Goal: Navigation & Orientation: Find specific page/section

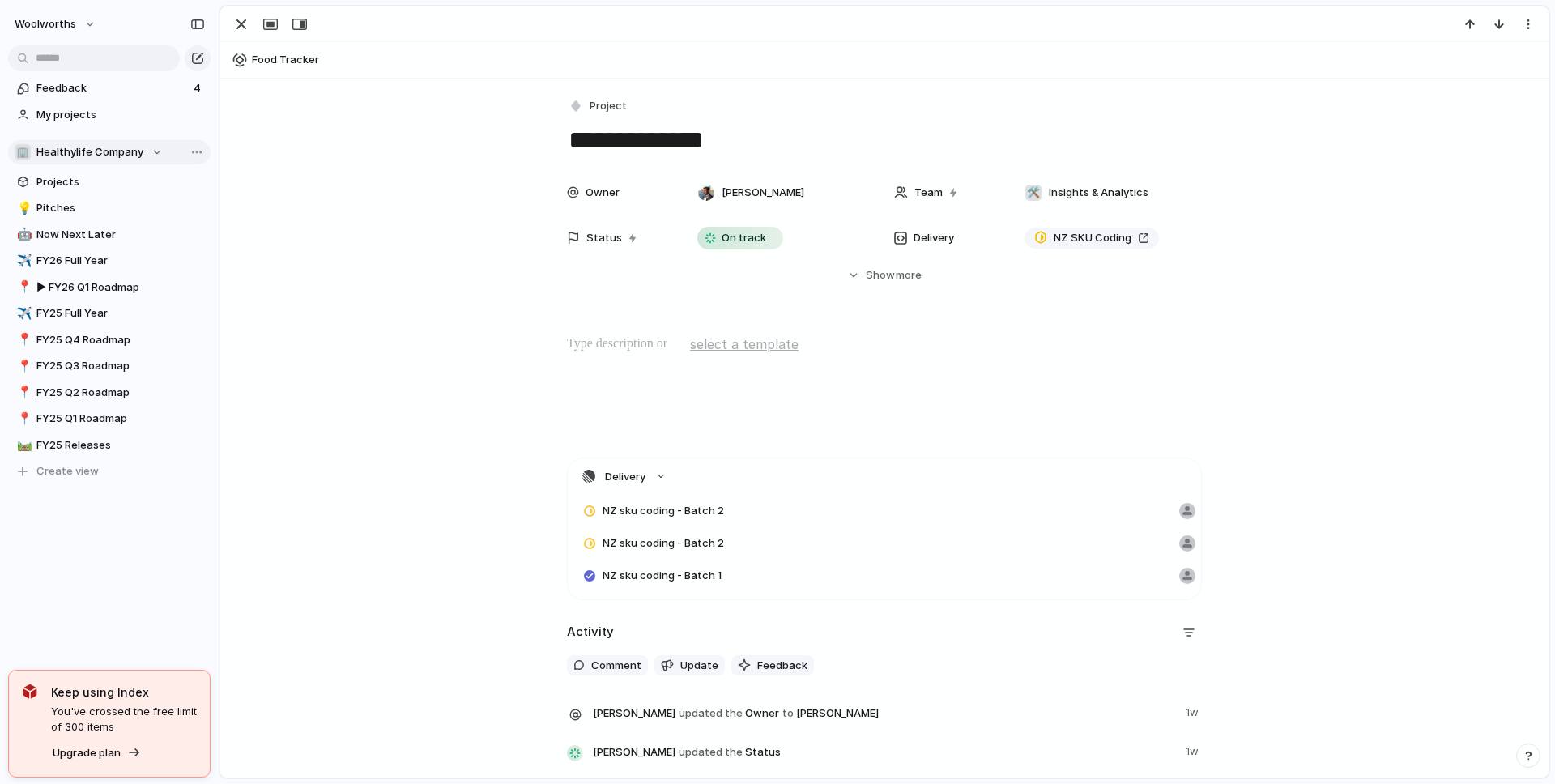
click at [122, 154] on span "Healthylife Company" at bounding box center [89, 152] width 107 height 16
click at [80, 217] on span "Healthylife Company" at bounding box center [103, 216] width 107 height 16
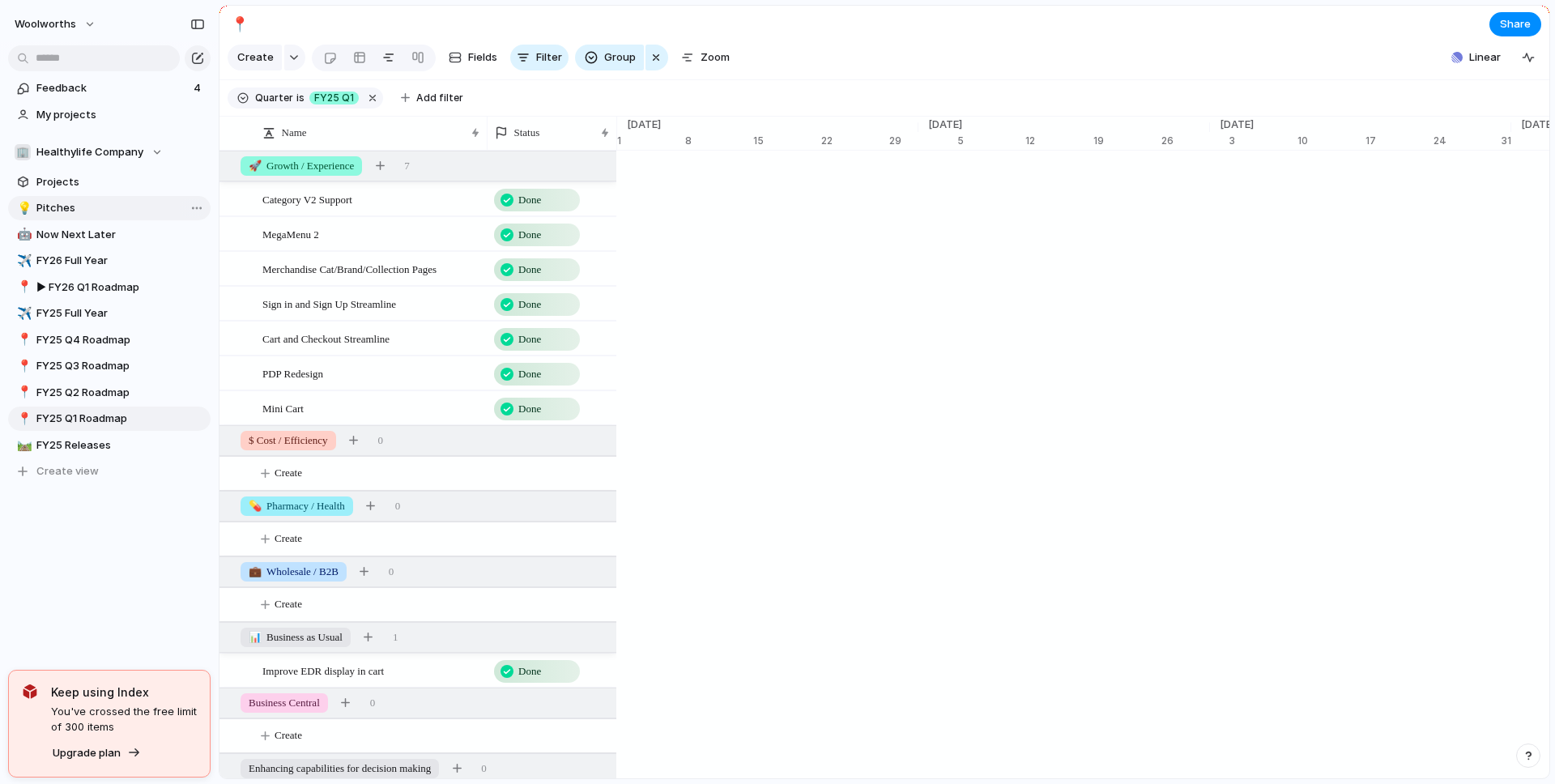
scroll to position [0, 10272]
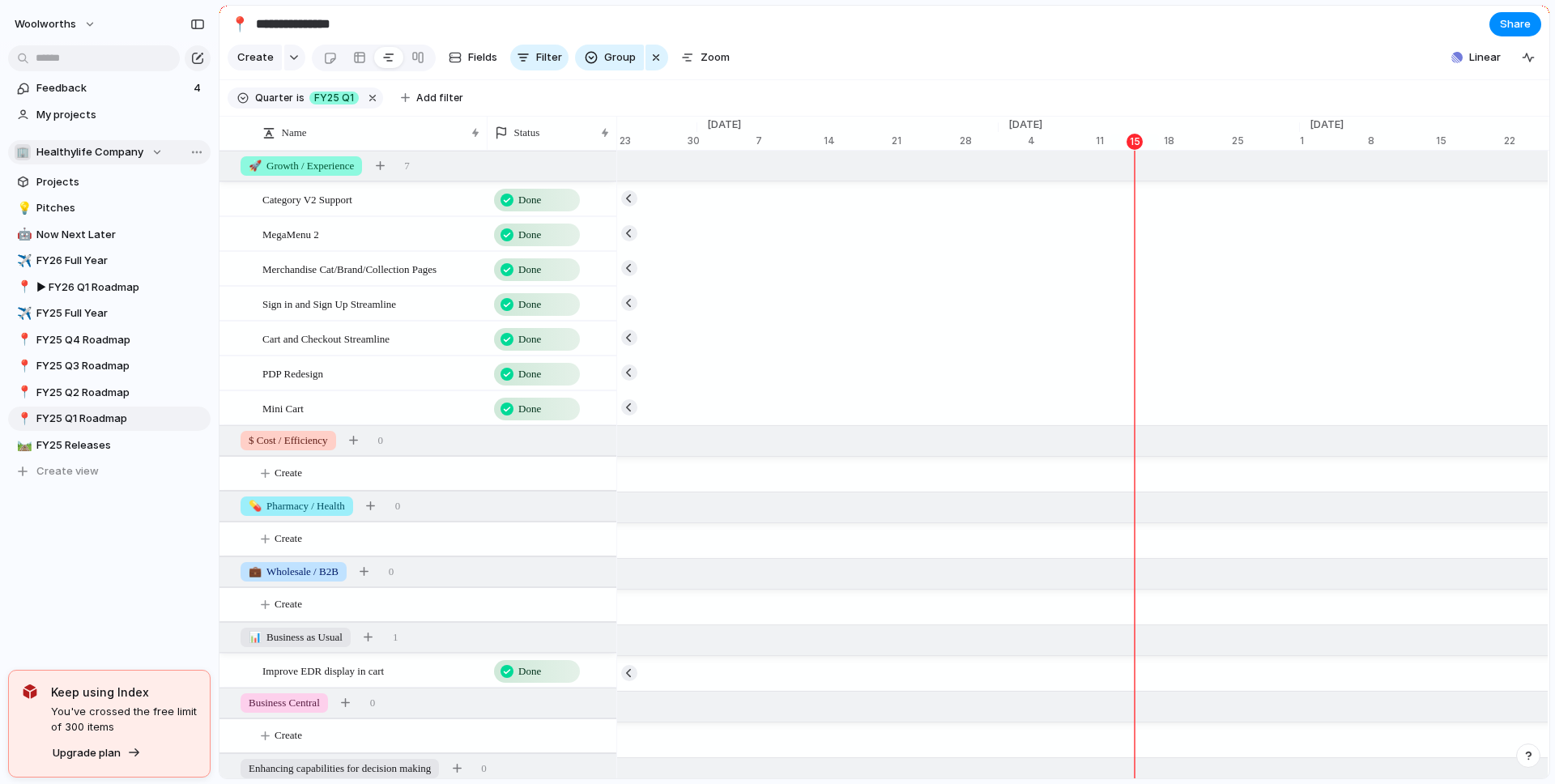
click at [107, 156] on span "Healthylife Company" at bounding box center [89, 152] width 107 height 16
click at [104, 243] on span "Insights & Analytics" at bounding box center [100, 244] width 100 height 16
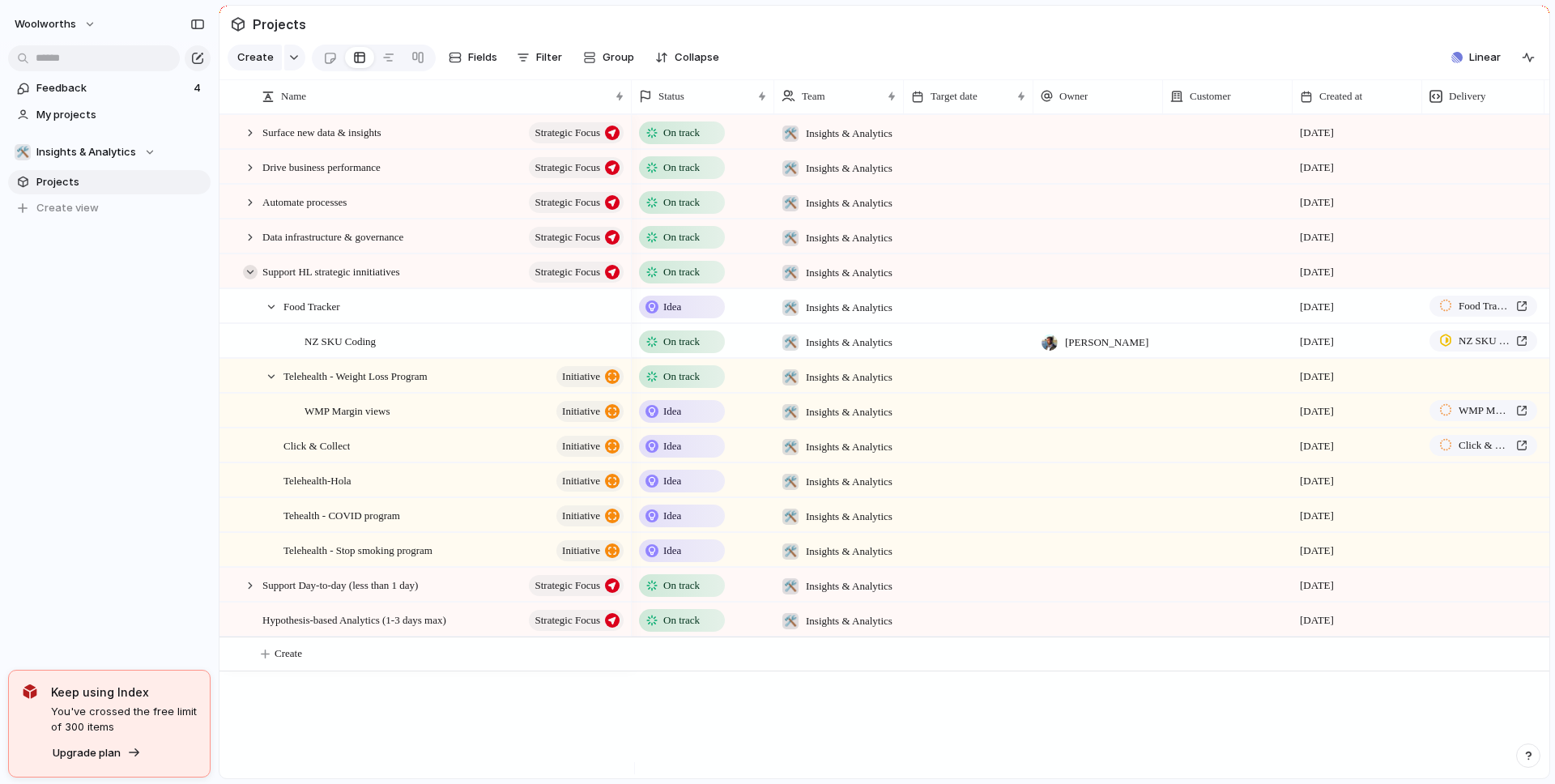
click at [251, 279] on div at bounding box center [250, 271] width 14 height 14
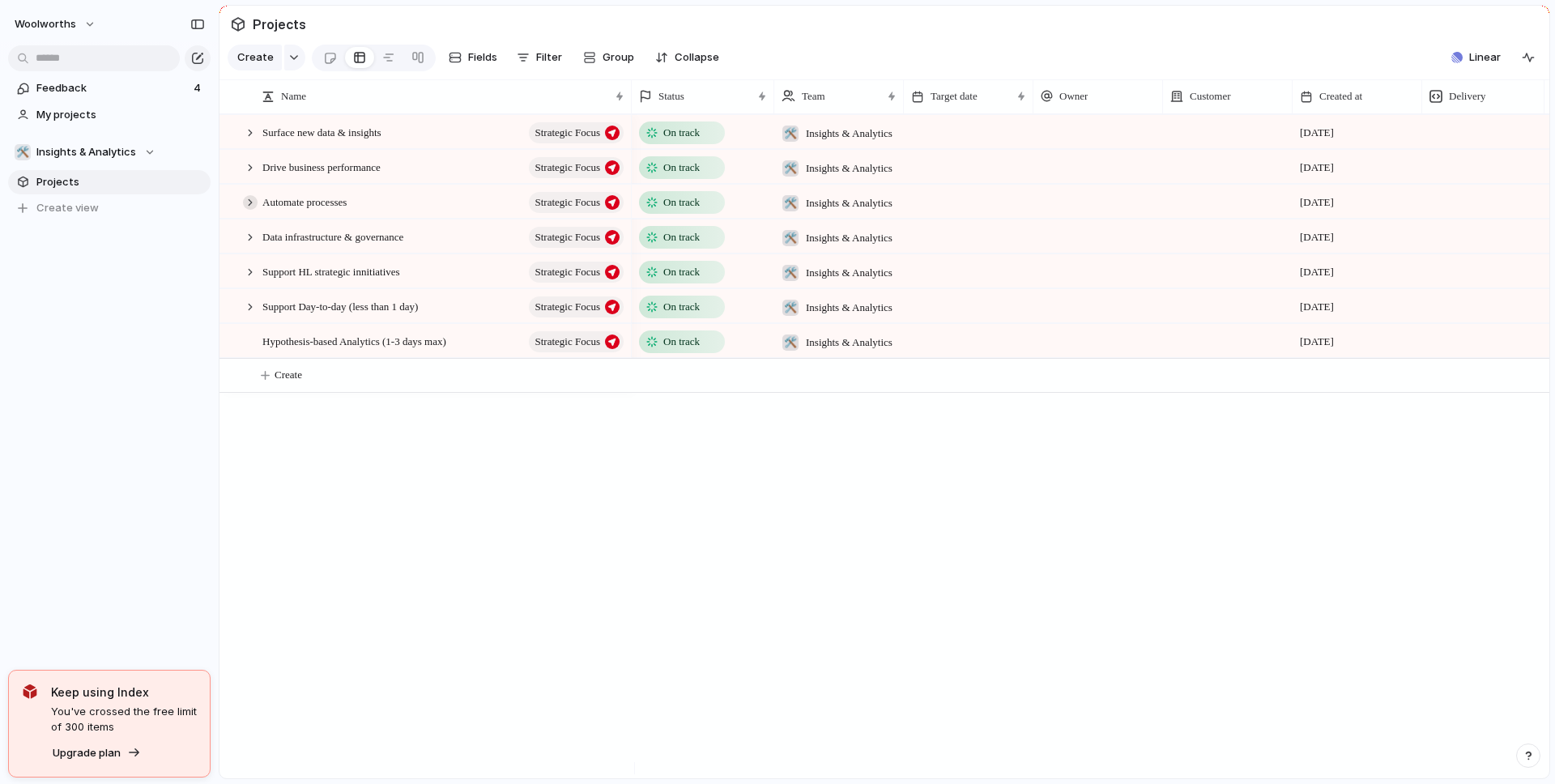
click at [251, 210] on div at bounding box center [250, 202] width 14 height 14
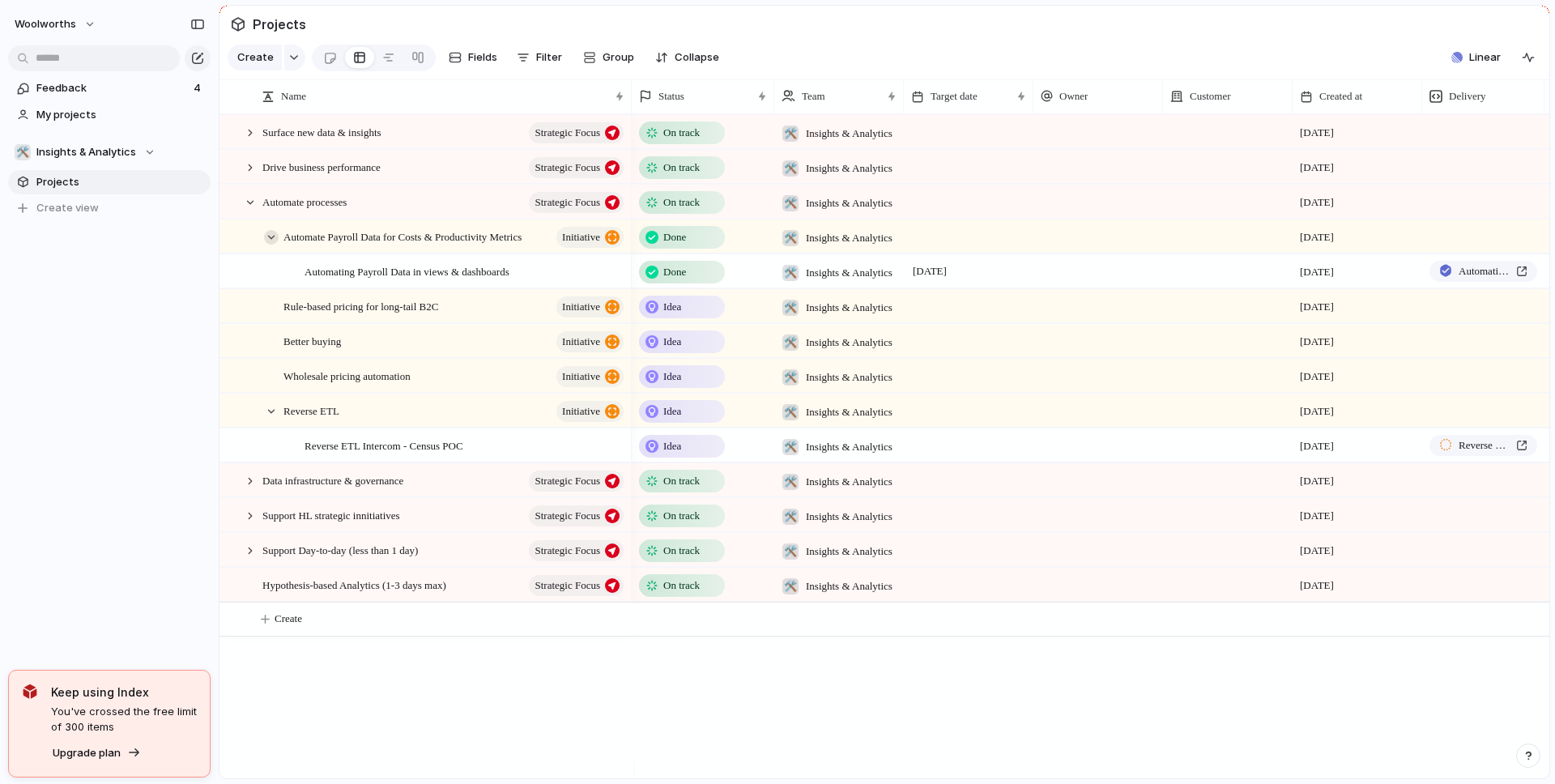
click at [272, 245] on div at bounding box center [271, 236] width 14 height 14
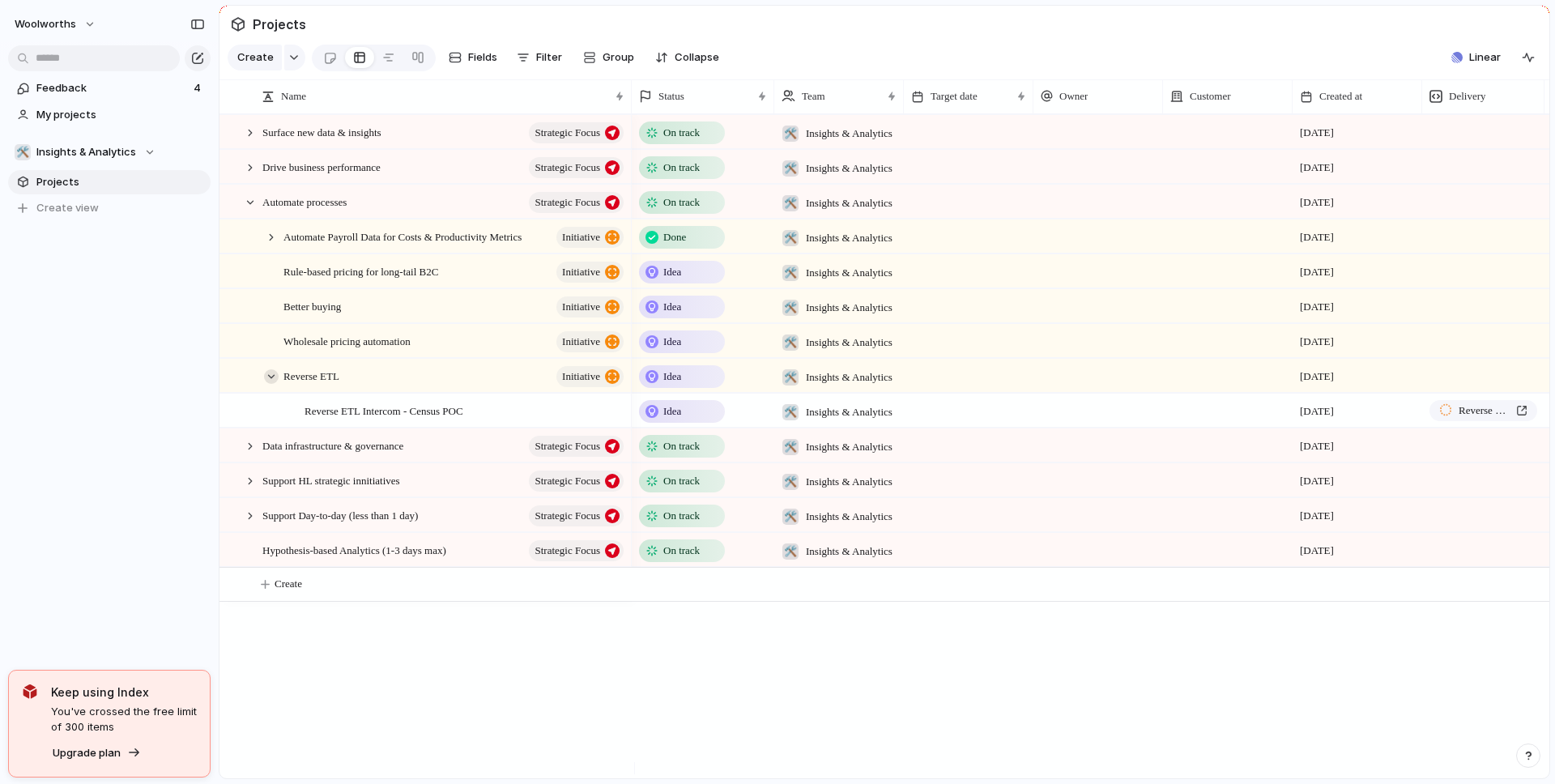
click at [272, 383] on div at bounding box center [271, 376] width 14 height 14
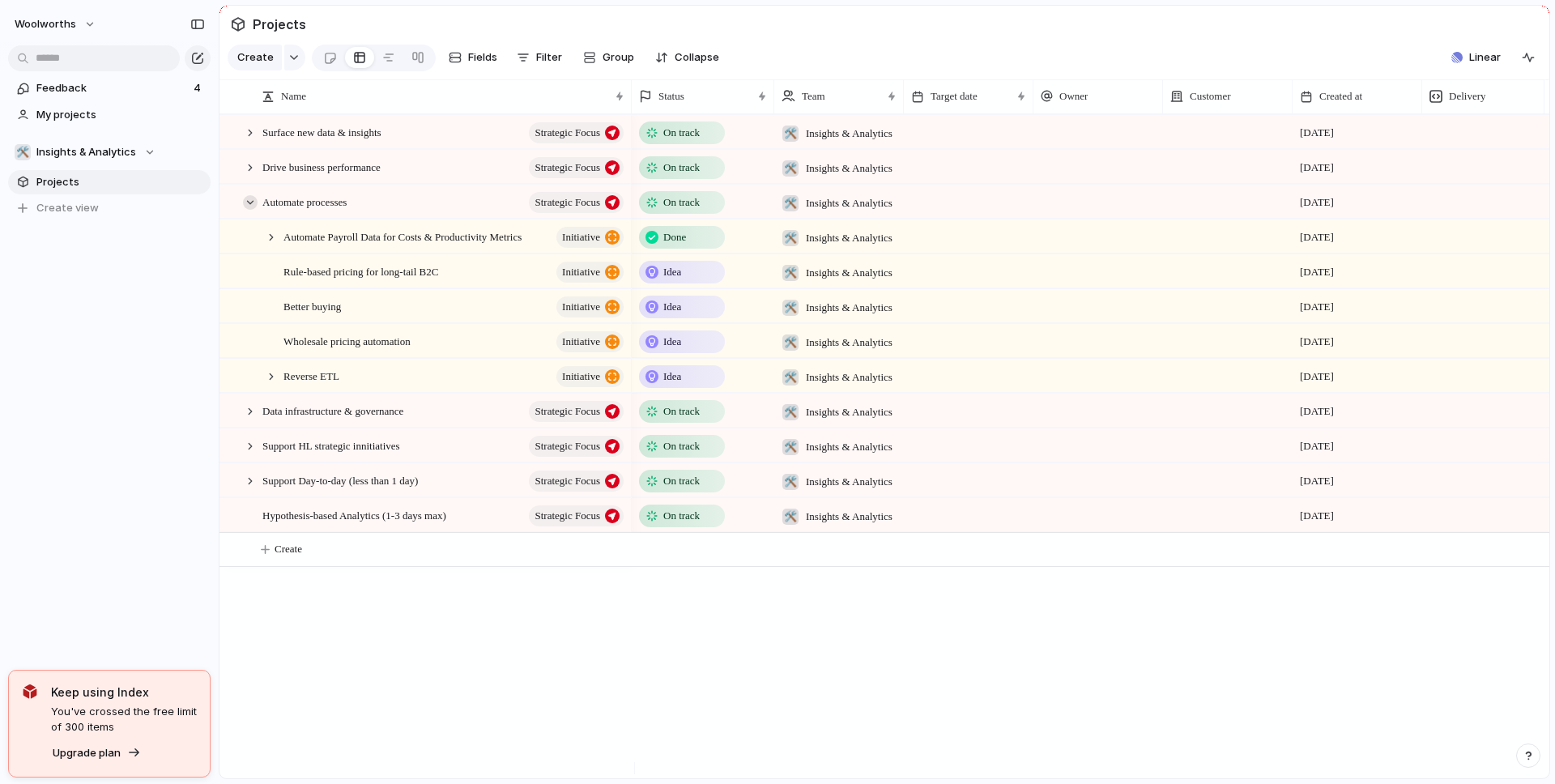
click at [245, 210] on div at bounding box center [250, 202] width 14 height 14
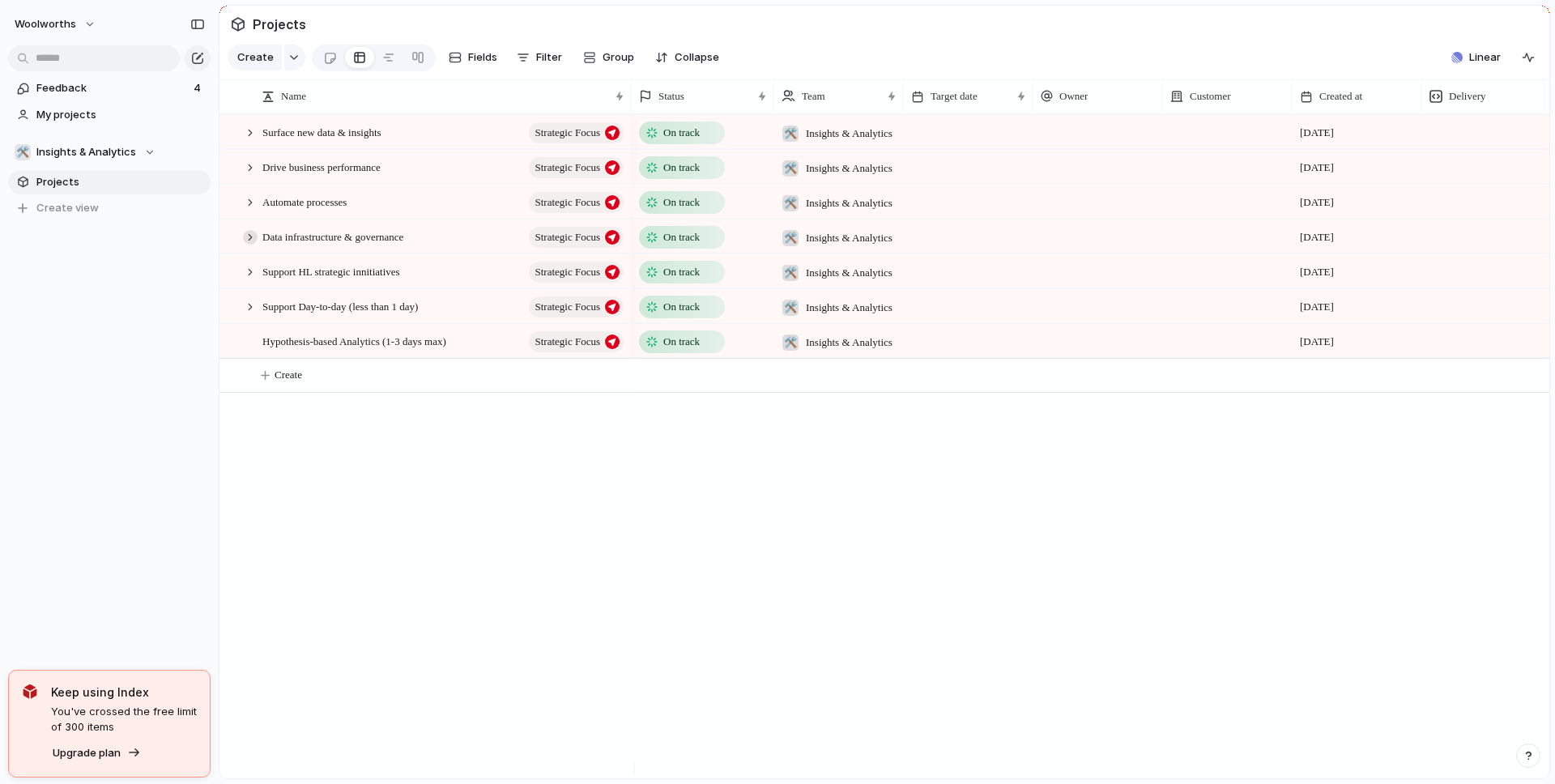
click at [251, 245] on div at bounding box center [250, 236] width 14 height 14
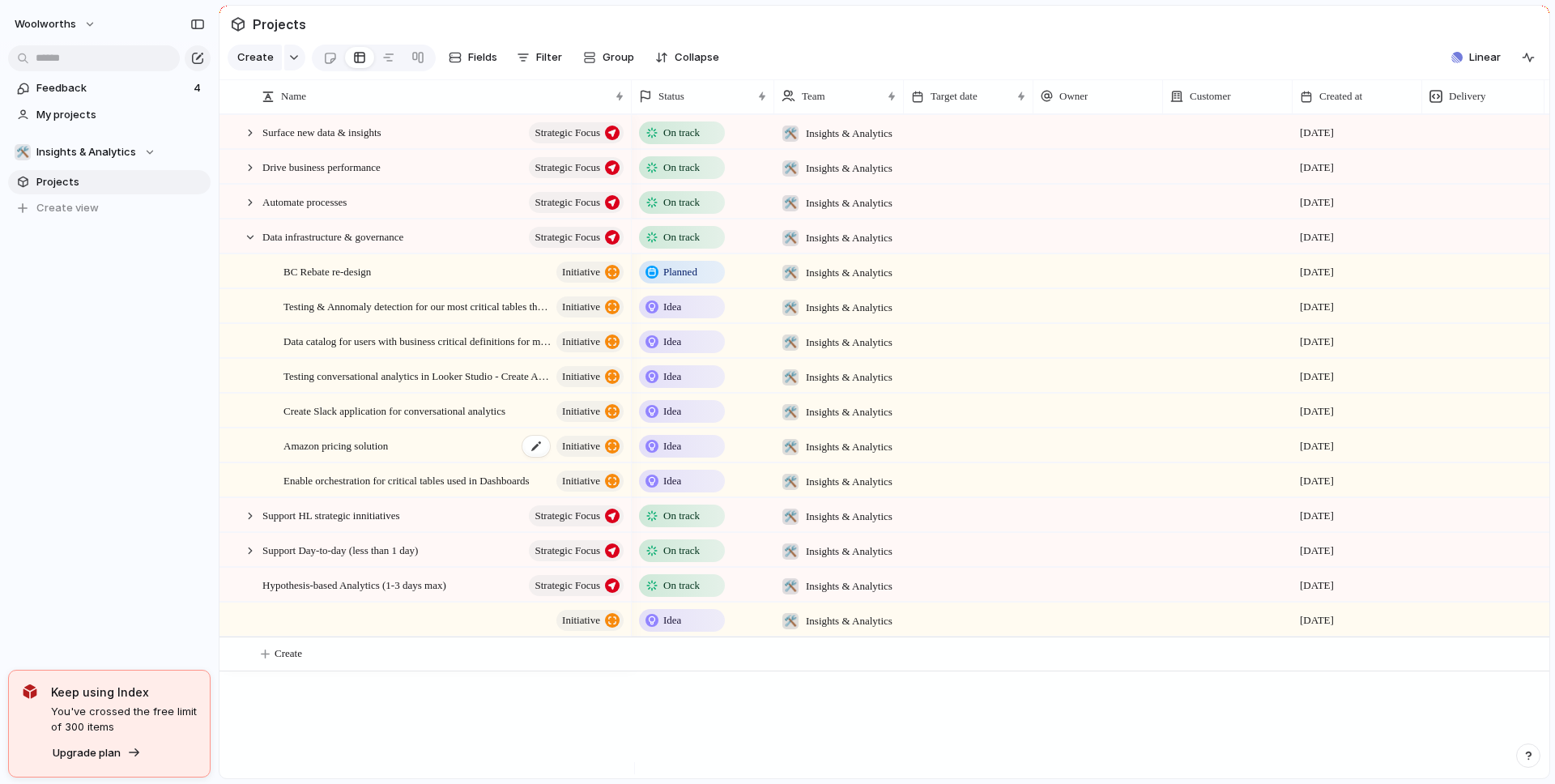
click at [388, 455] on span "Amazon pricing solution" at bounding box center [336, 445] width 104 height 19
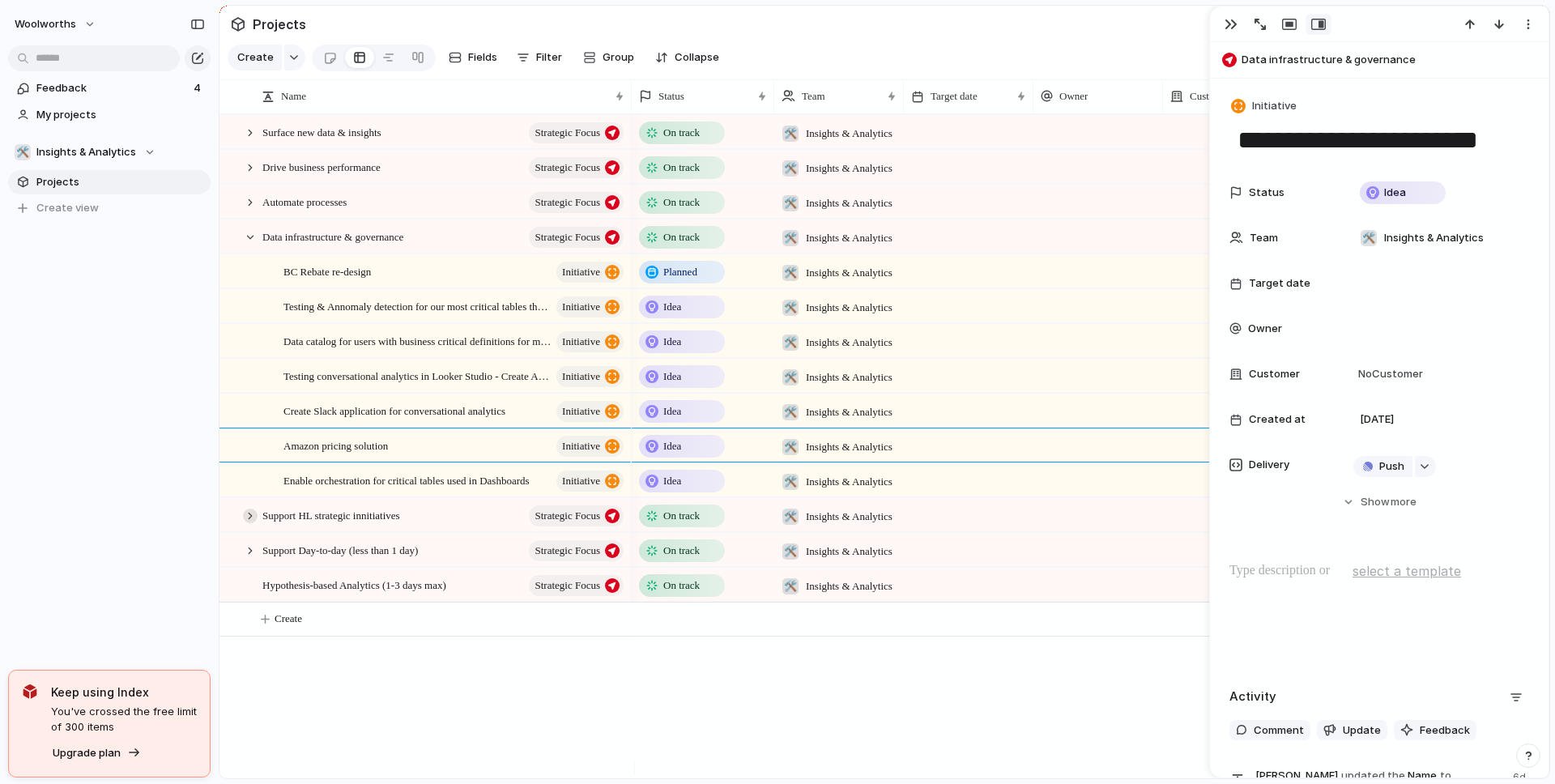
click at [252, 523] on div at bounding box center [250, 515] width 14 height 14
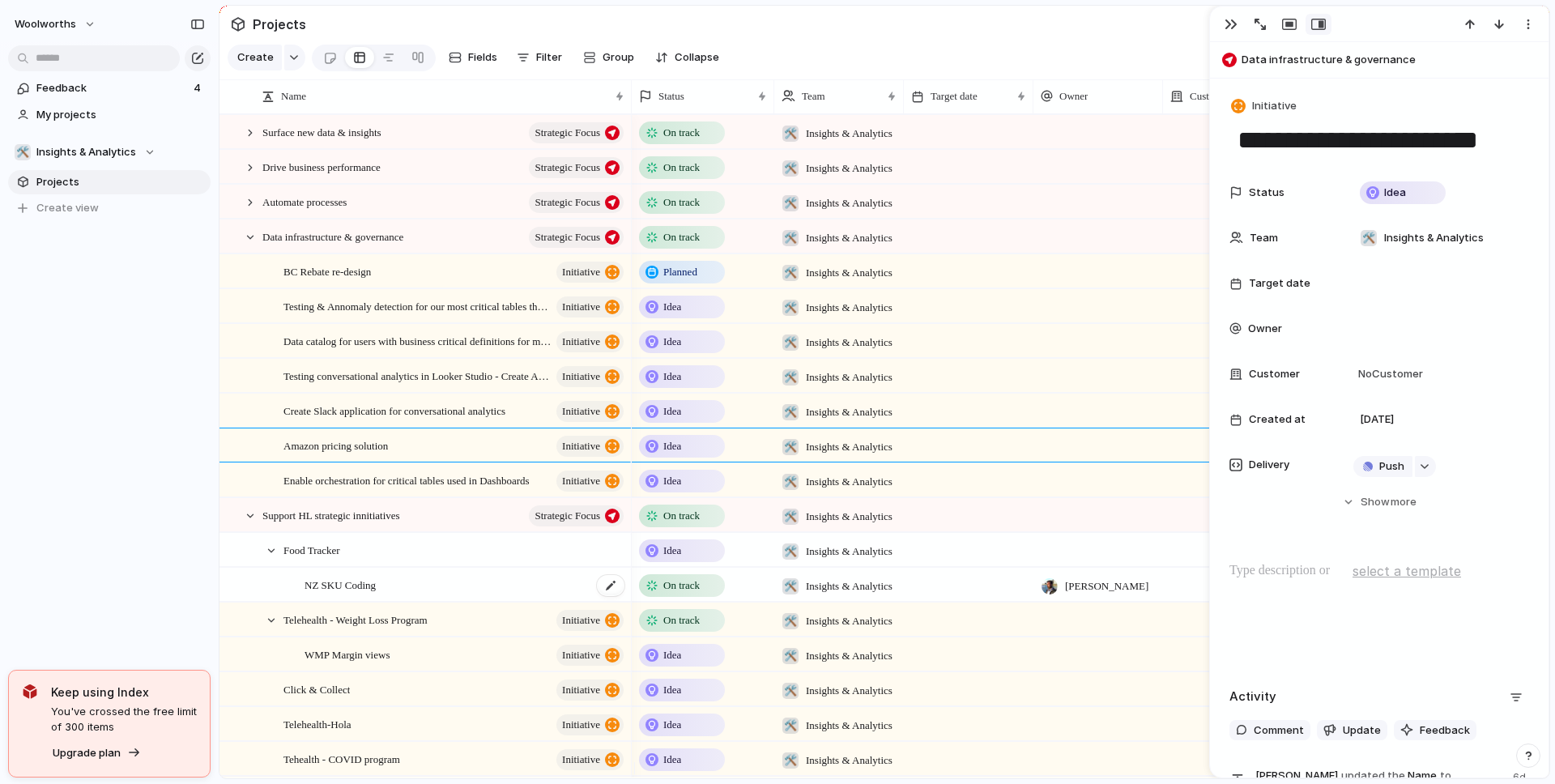
click at [387, 599] on div "NZ SKU Coding" at bounding box center [465, 585] width 322 height 33
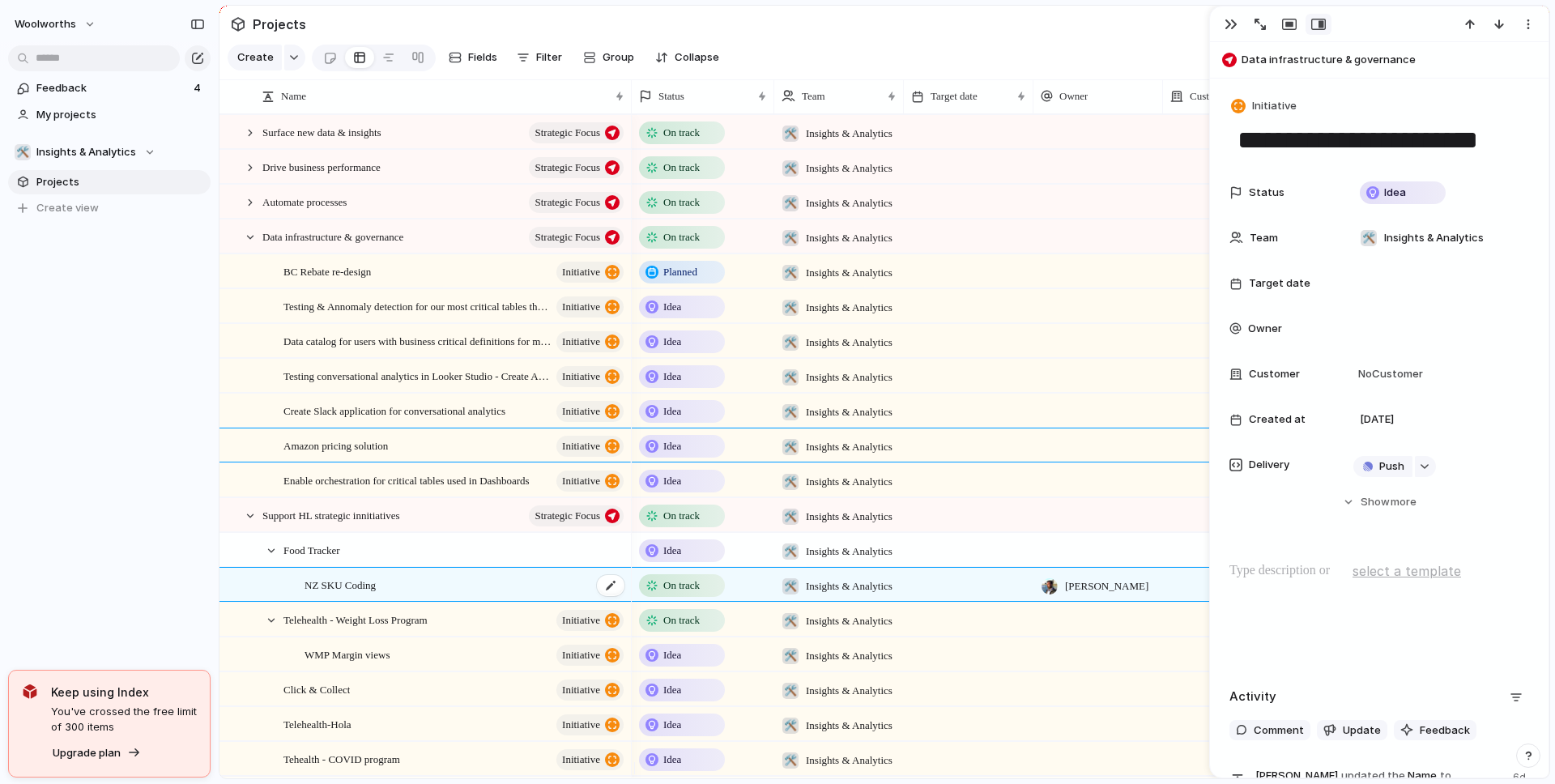
type textarea "**********"
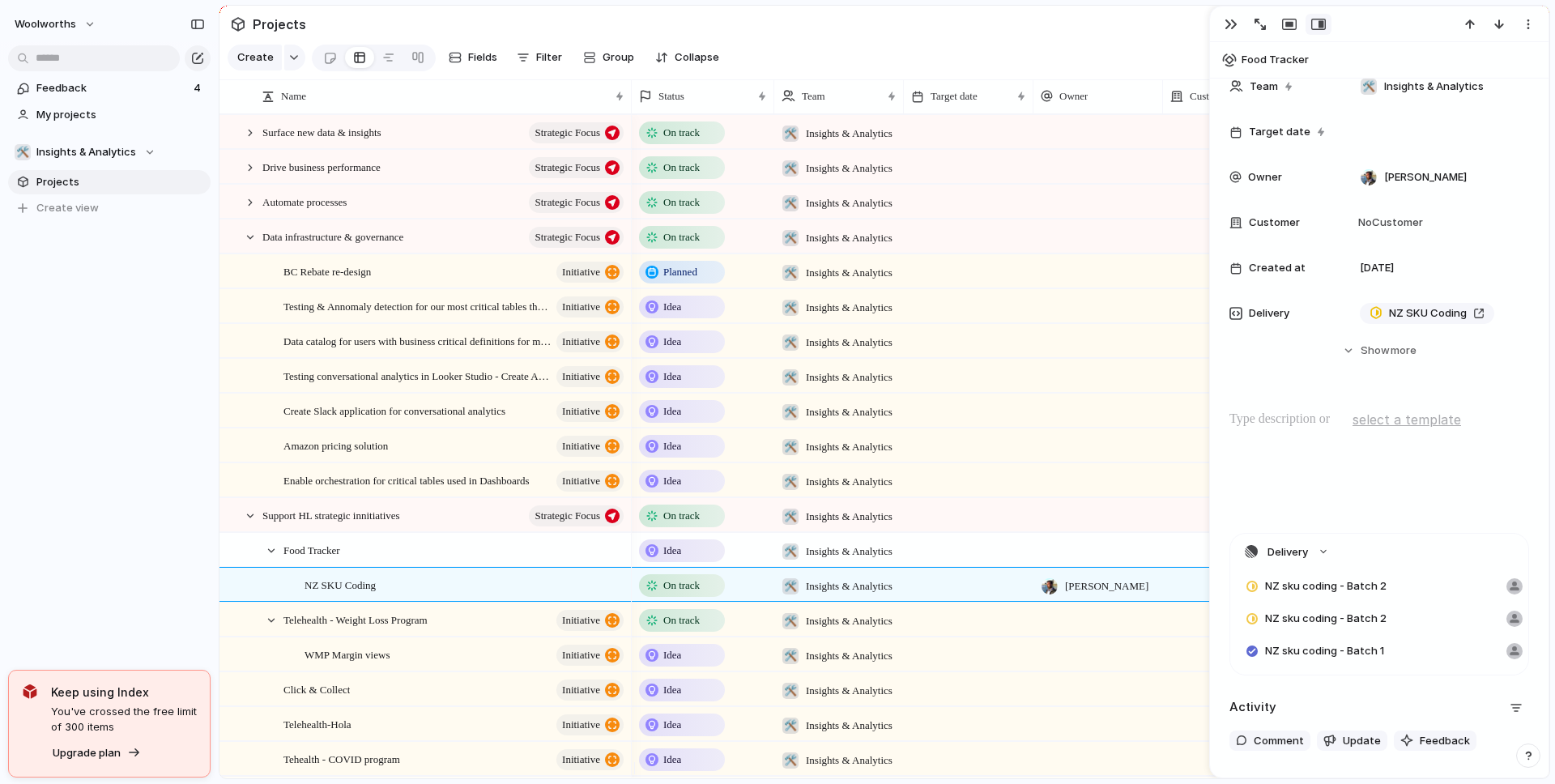
scroll to position [153, 0]
click at [1409, 312] on span "NZ SKU Coding" at bounding box center [1428, 311] width 78 height 16
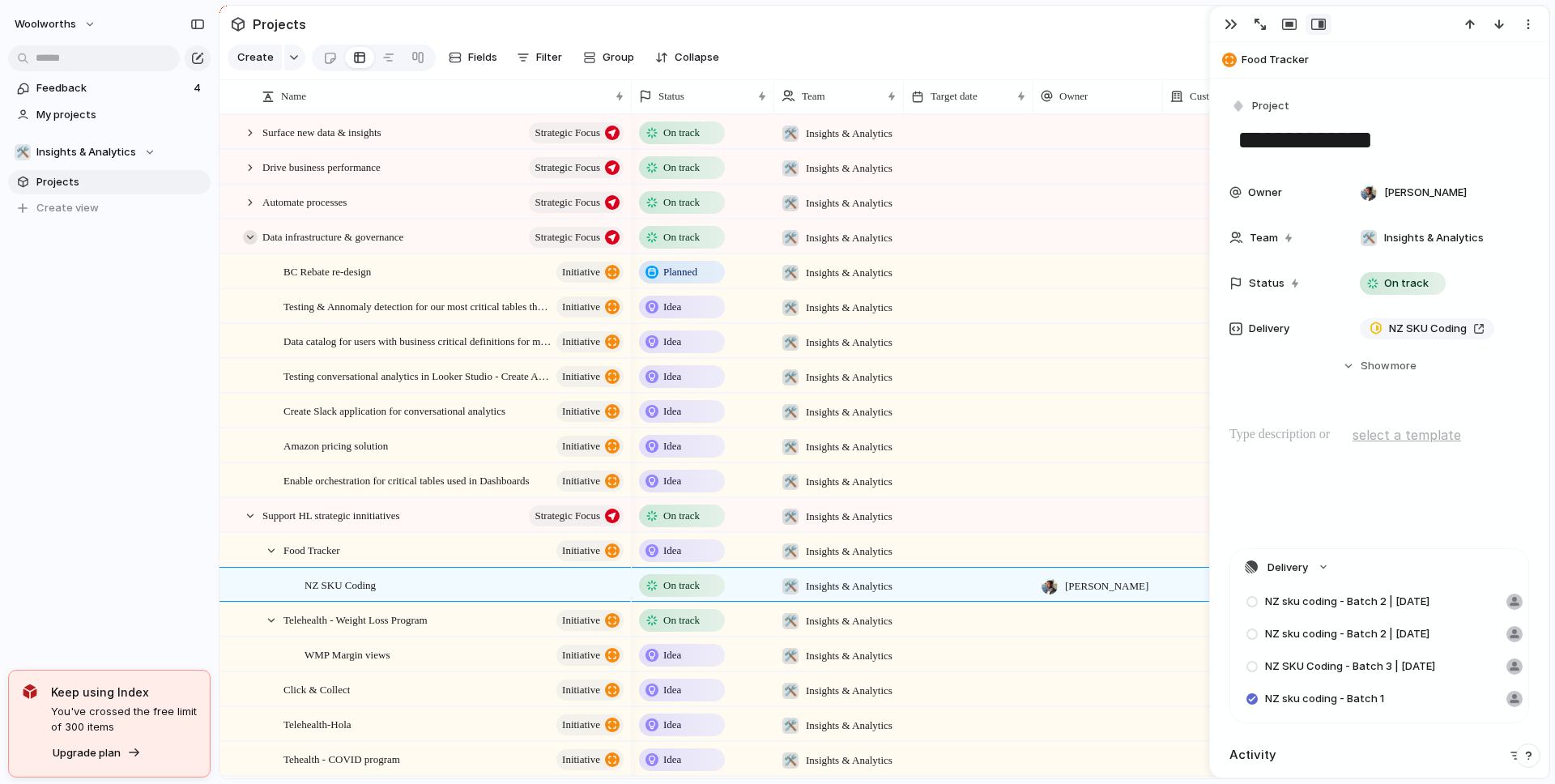
click at [252, 245] on div at bounding box center [250, 236] width 14 height 14
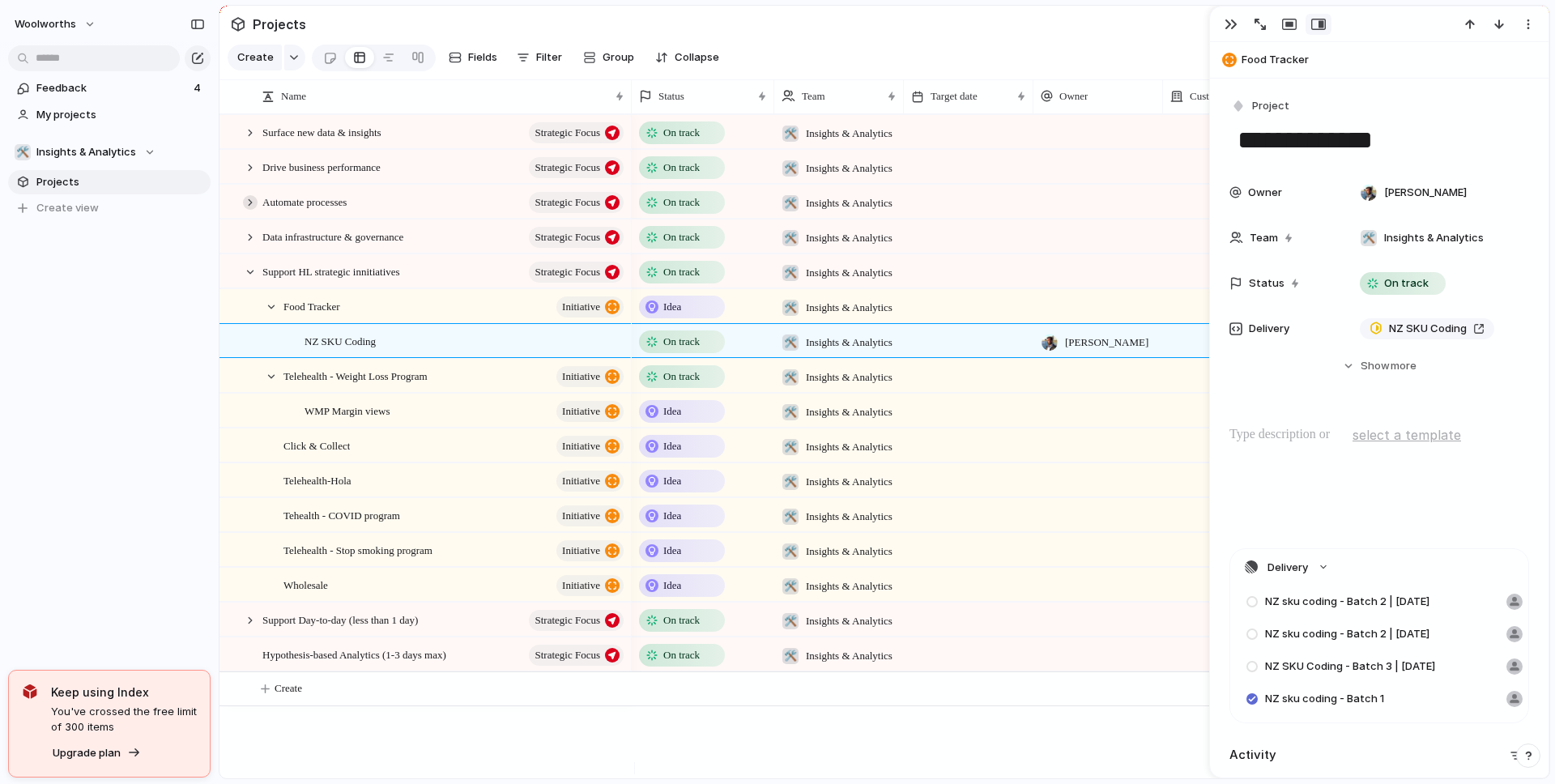
click at [251, 210] on div at bounding box center [250, 202] width 14 height 14
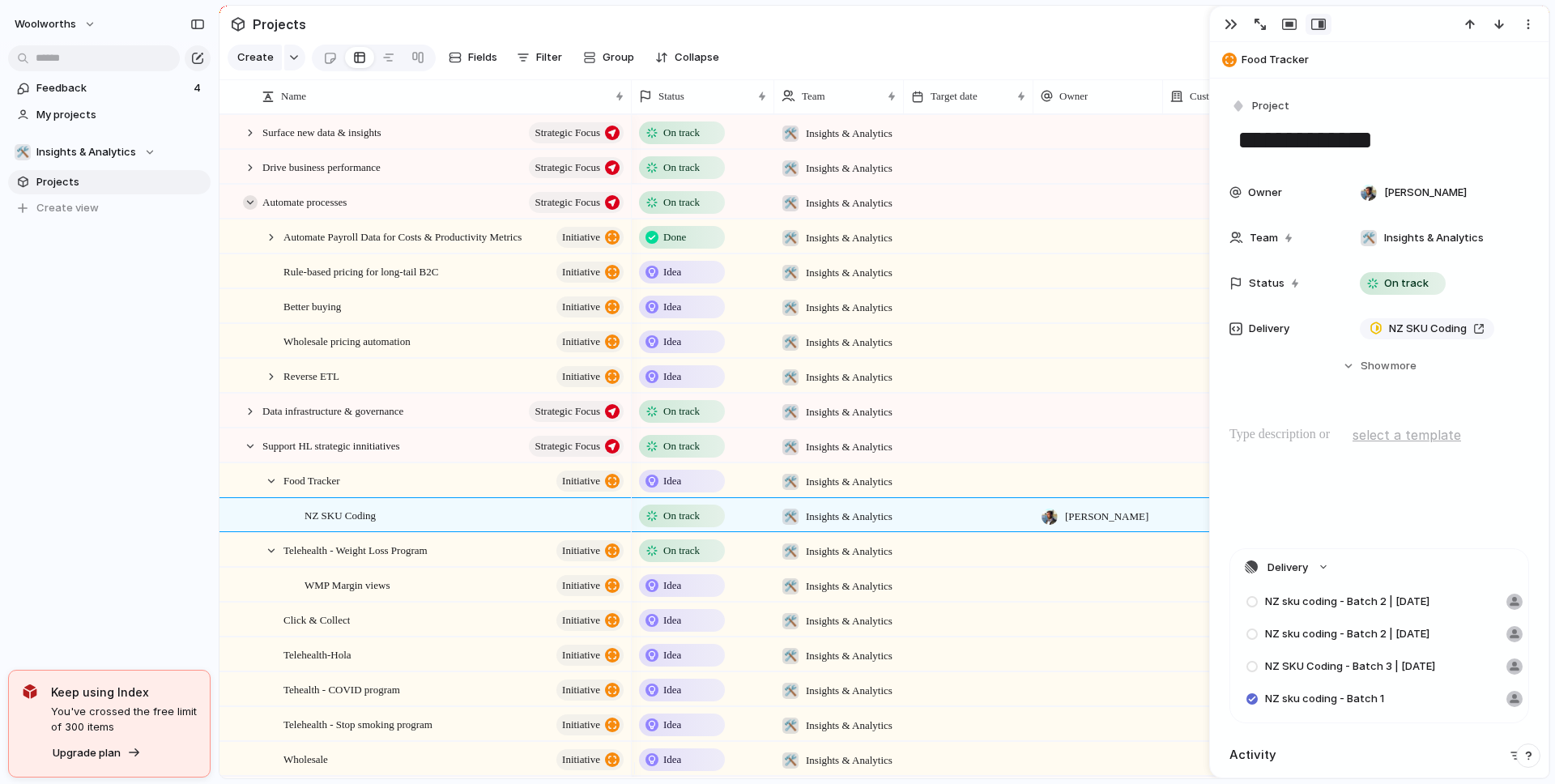
click at [250, 210] on div at bounding box center [250, 202] width 14 height 14
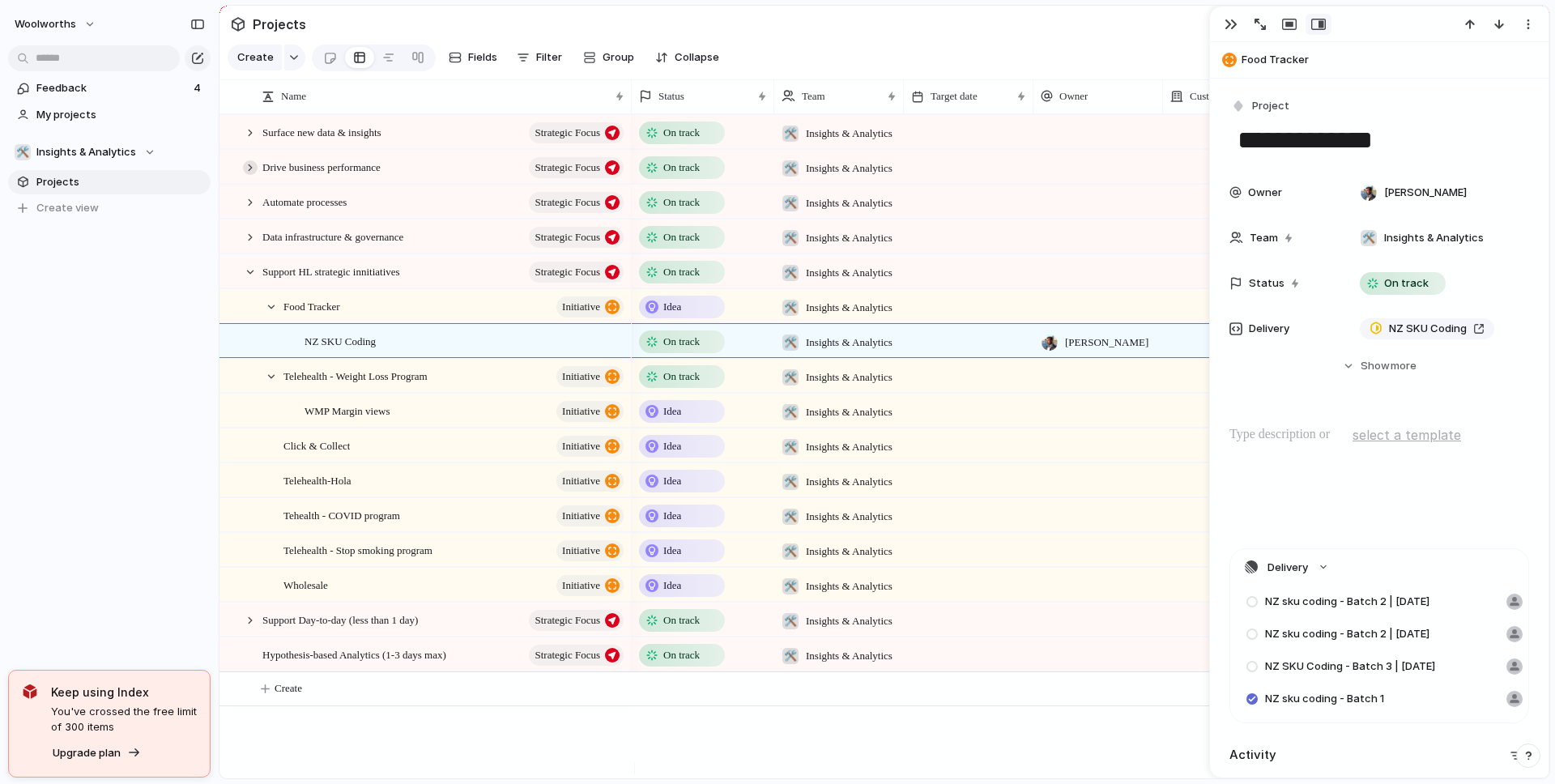
click at [250, 175] on div at bounding box center [250, 167] width 14 height 14
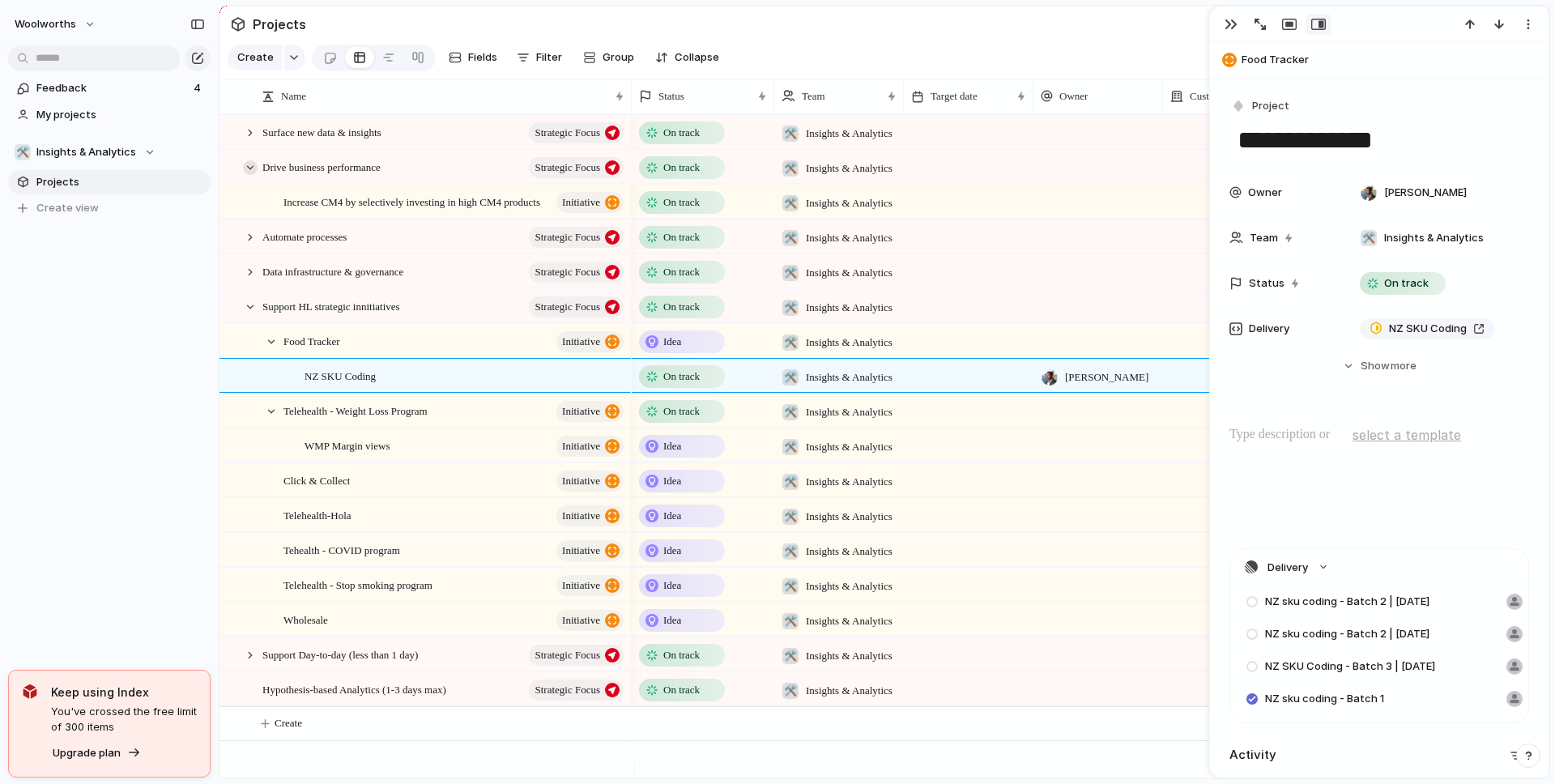
click at [250, 175] on div at bounding box center [250, 167] width 14 height 14
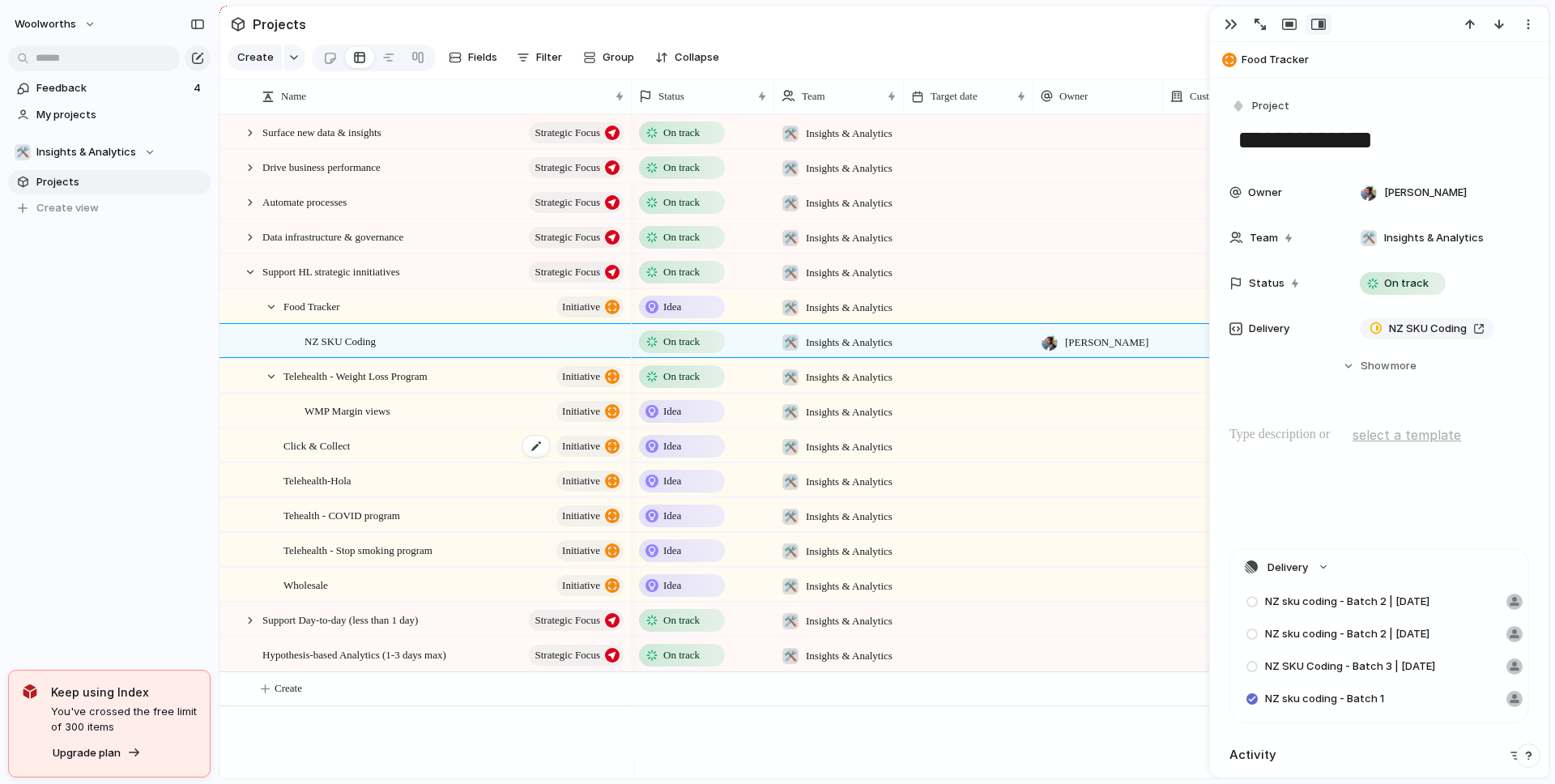
click at [371, 462] on div "Click & Collect initiative" at bounding box center [455, 445] width 343 height 33
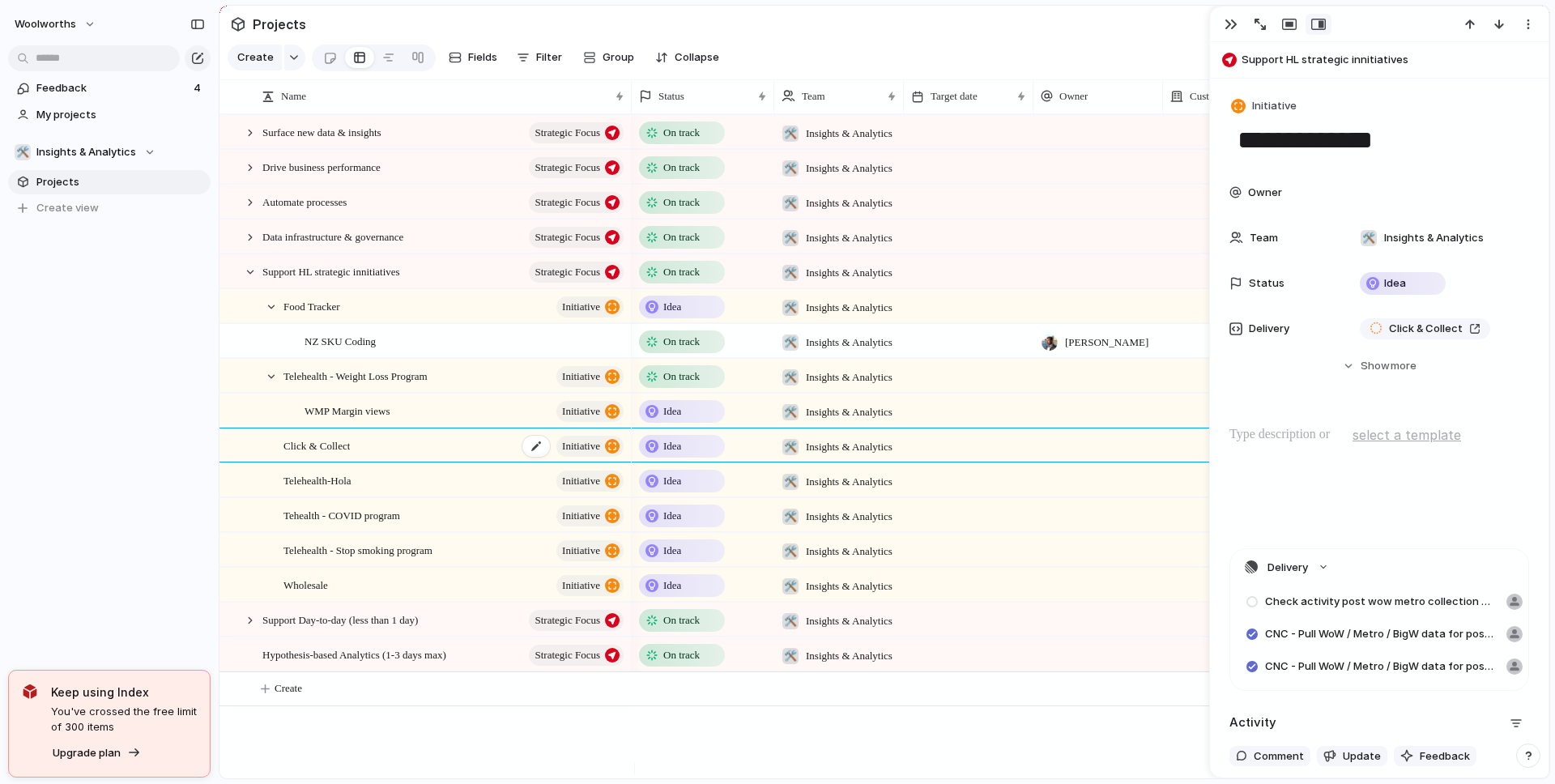
click at [382, 456] on div "Click & Collect initiative" at bounding box center [455, 445] width 343 height 33
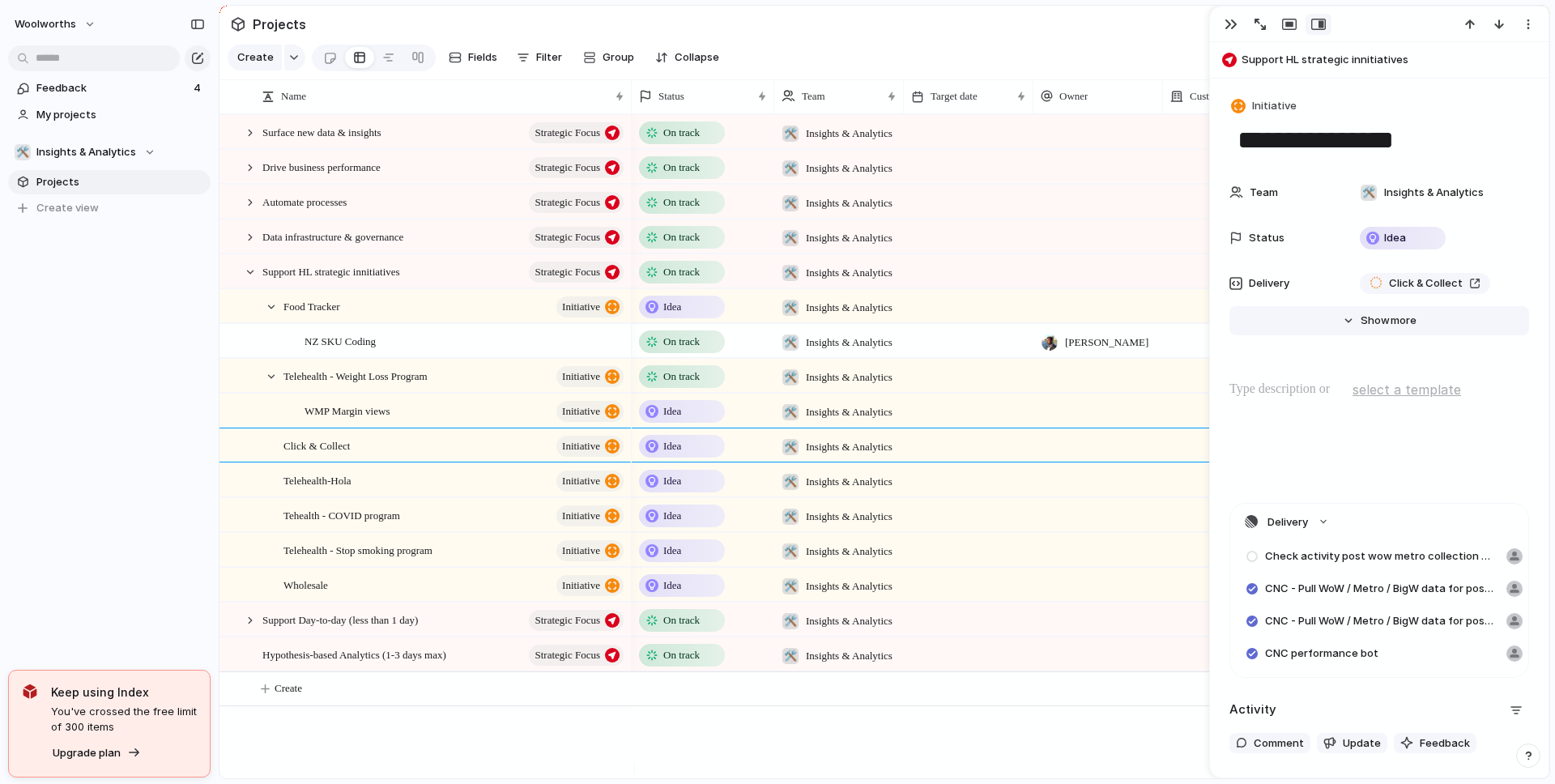
click at [1391, 317] on span "more" at bounding box center [1403, 320] width 26 height 16
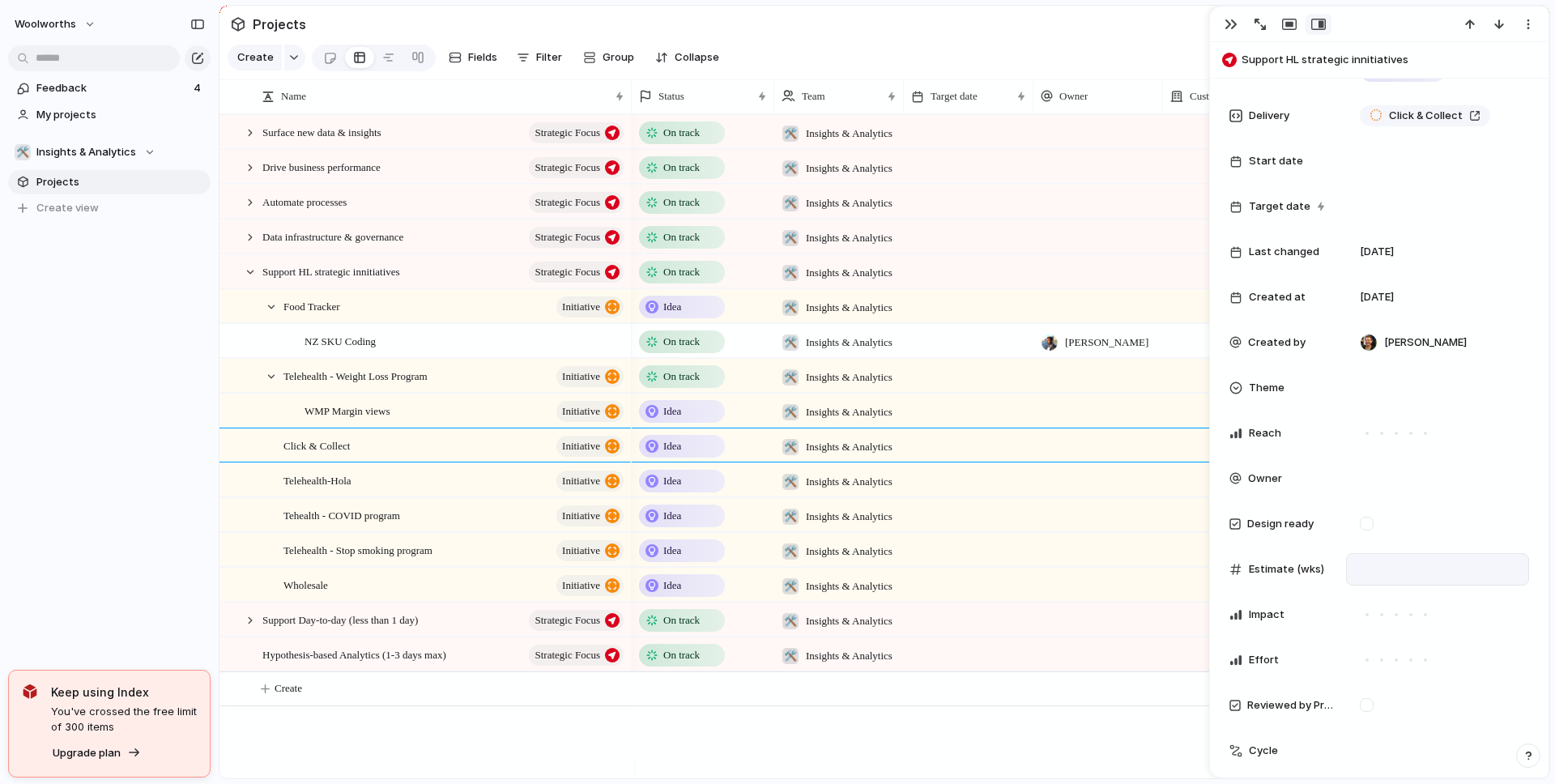
scroll to position [1221, 0]
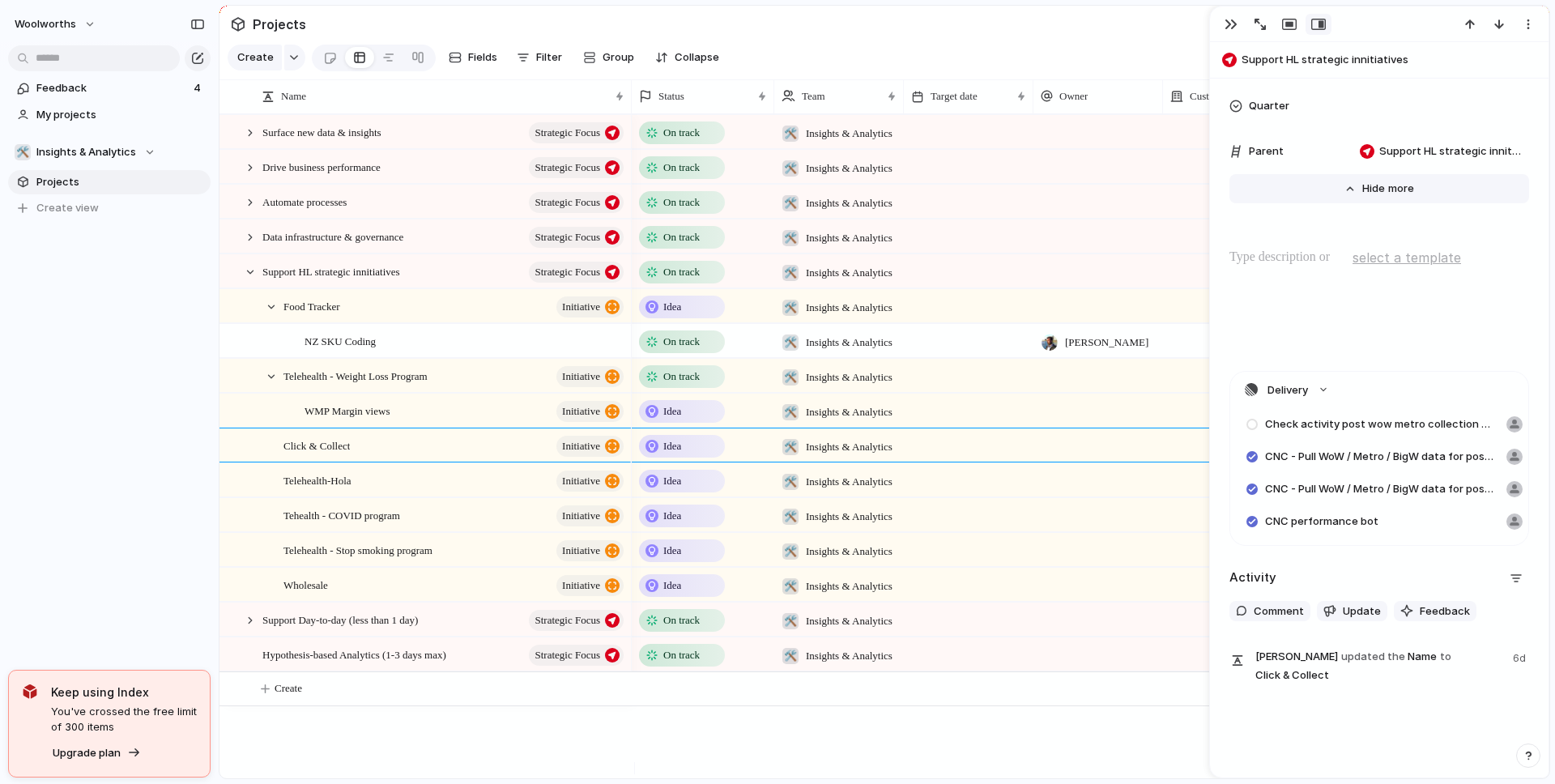
click at [1371, 196] on span "Show" at bounding box center [1377, 188] width 29 height 16
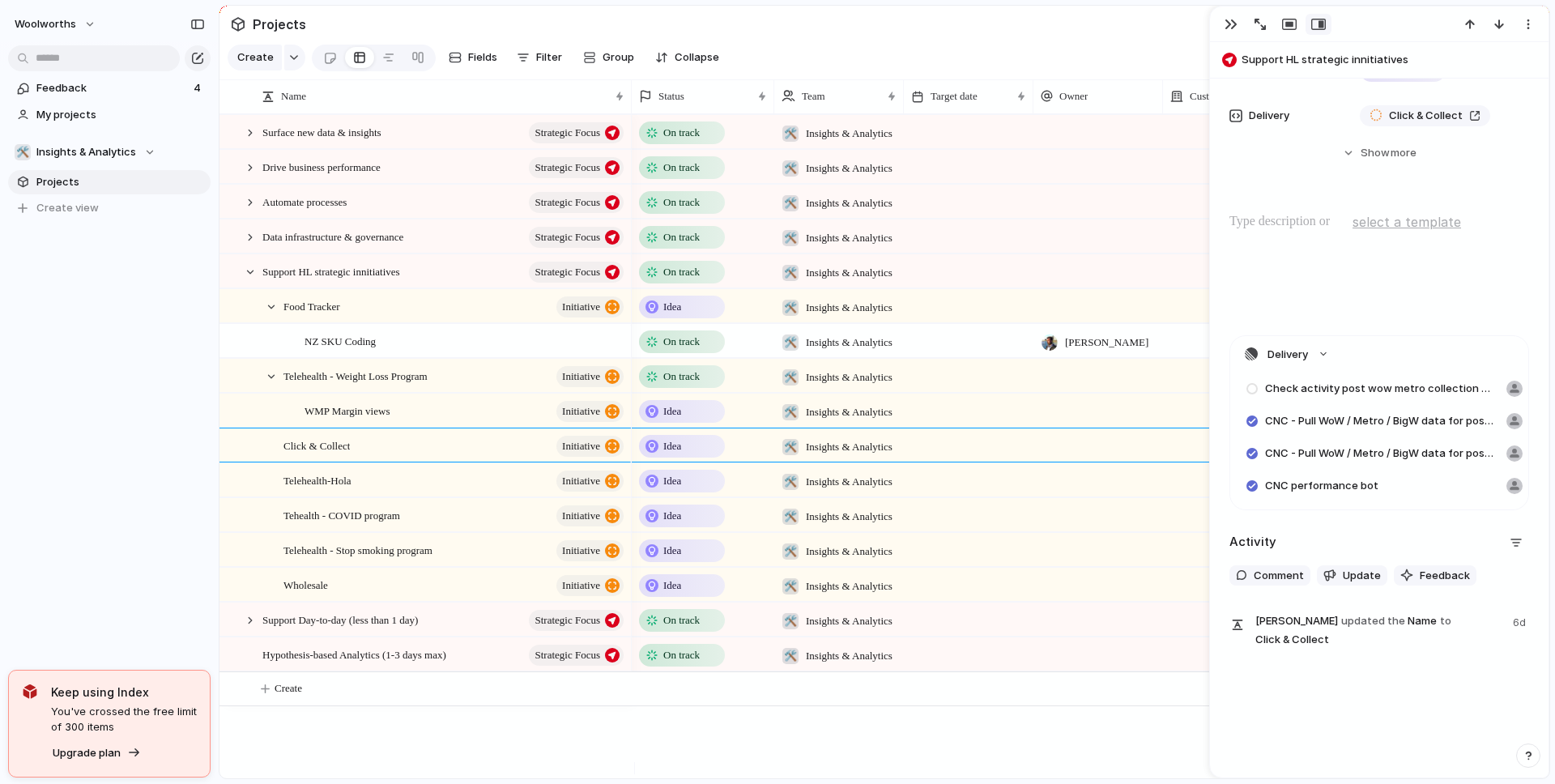
scroll to position [168, 0]
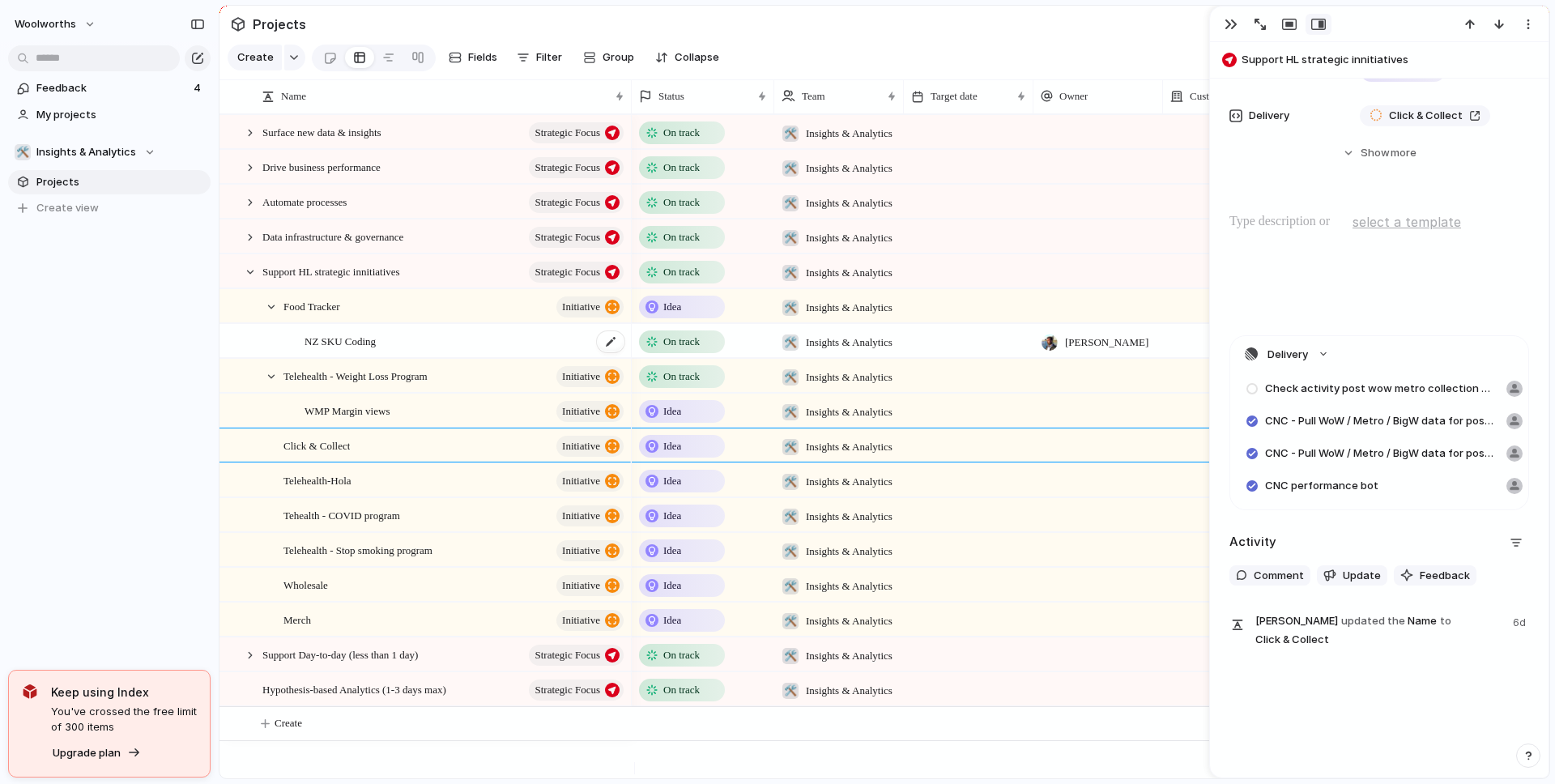
click at [324, 350] on span "NZ SKU Coding" at bounding box center [340, 341] width 71 height 19
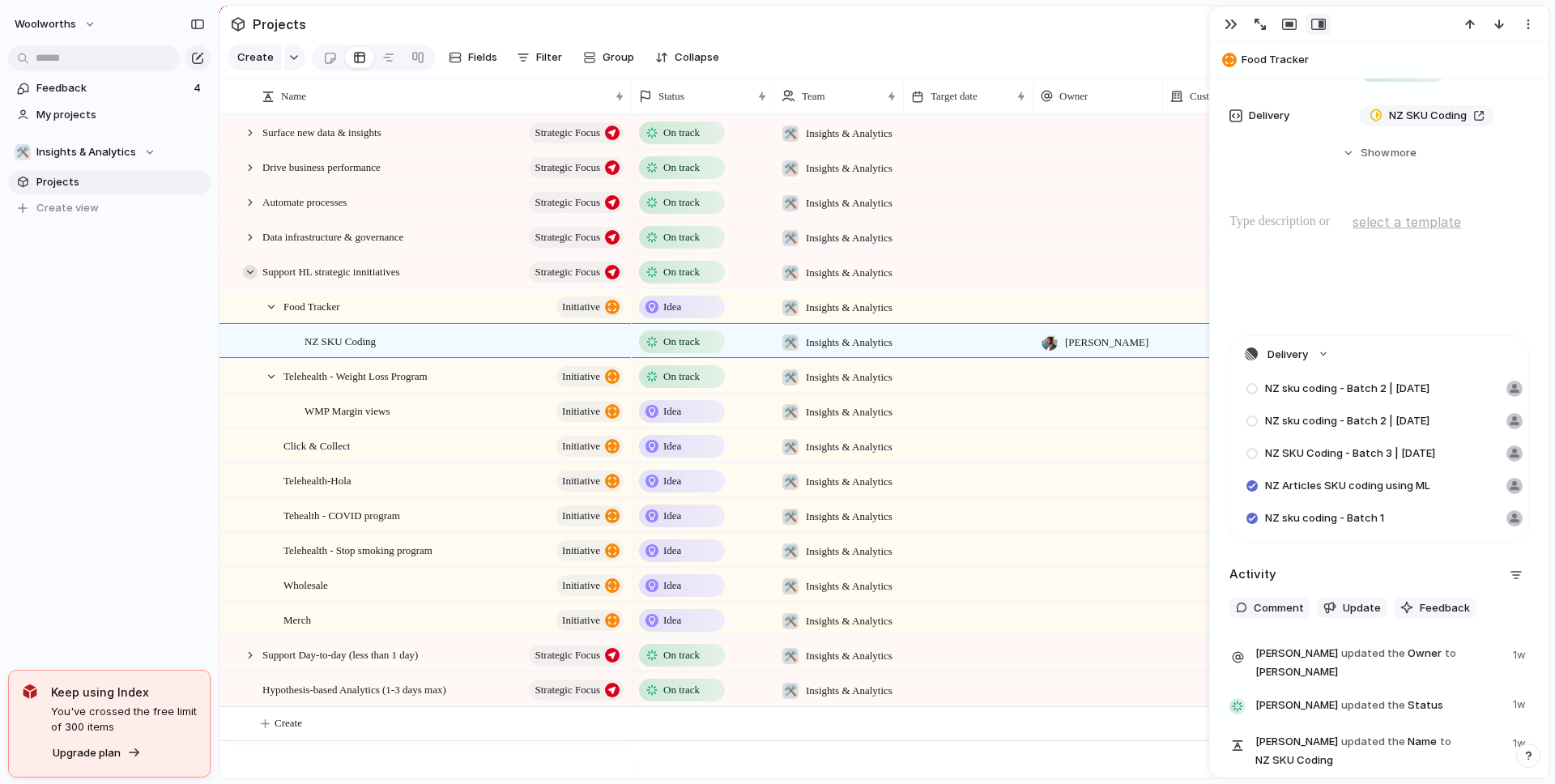
click at [250, 279] on div at bounding box center [250, 271] width 14 height 14
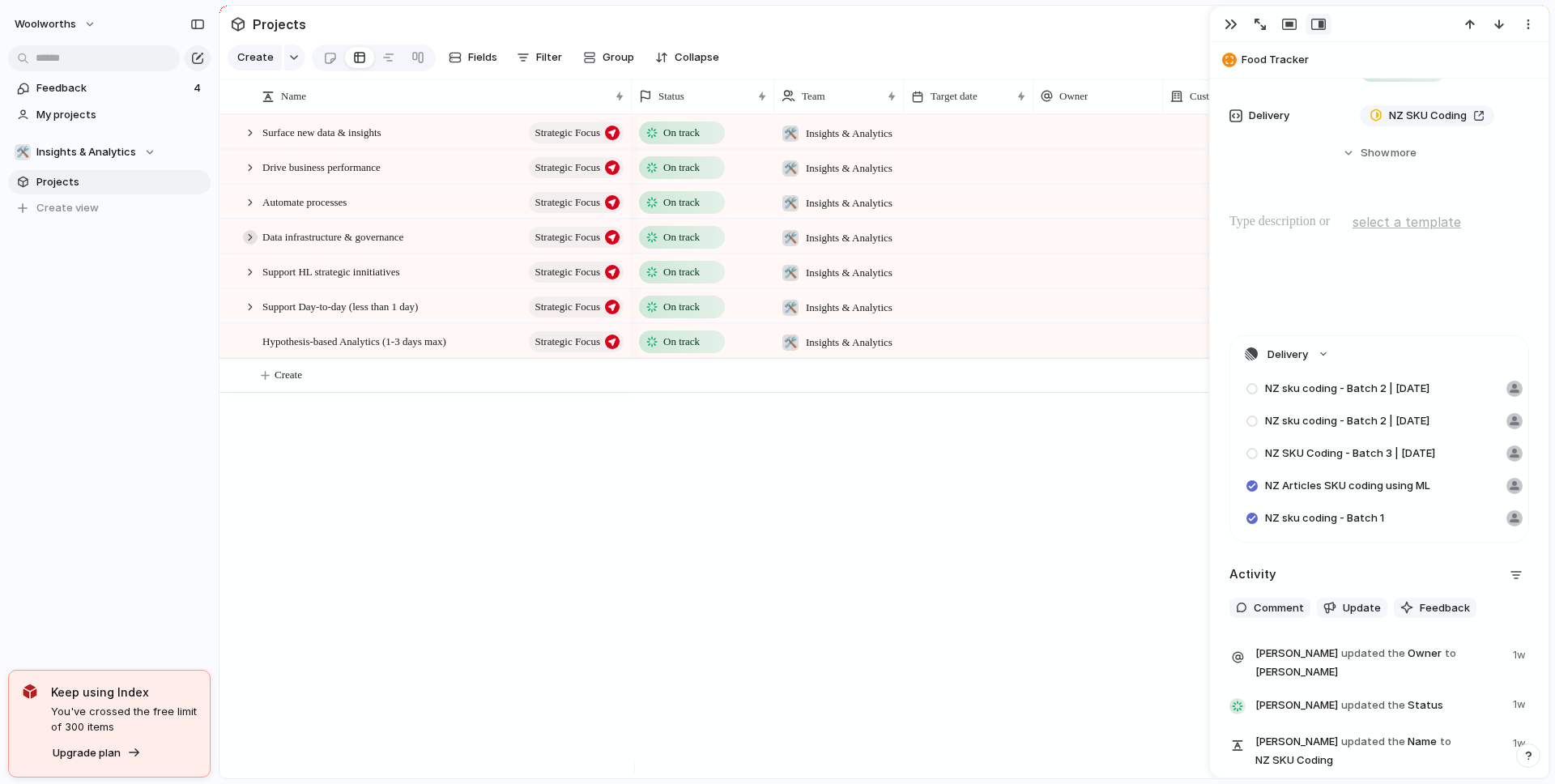
click at [248, 245] on div at bounding box center [250, 236] width 14 height 14
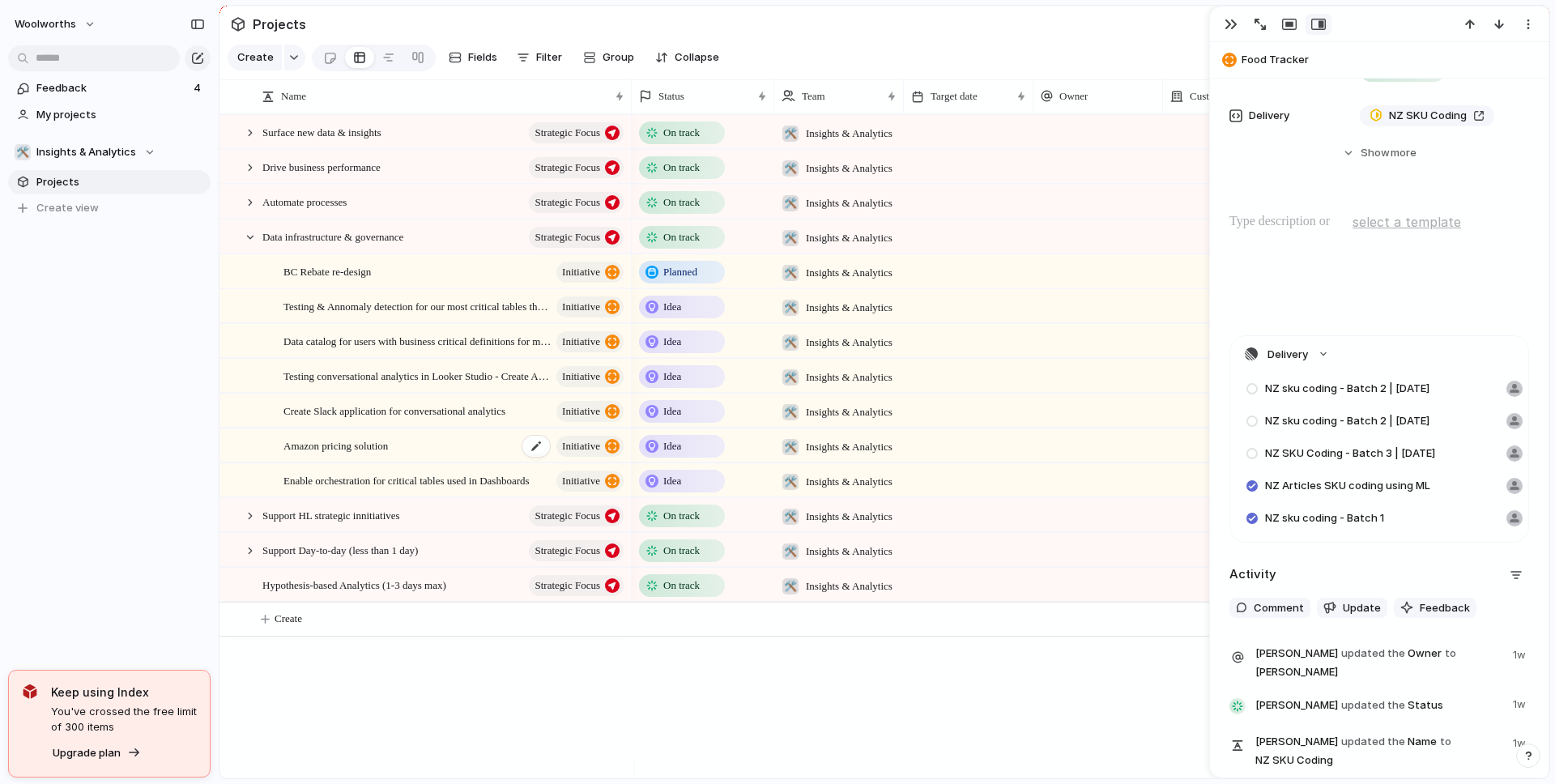
click at [417, 461] on div "Amazon pricing solution initiative" at bounding box center [455, 445] width 343 height 33
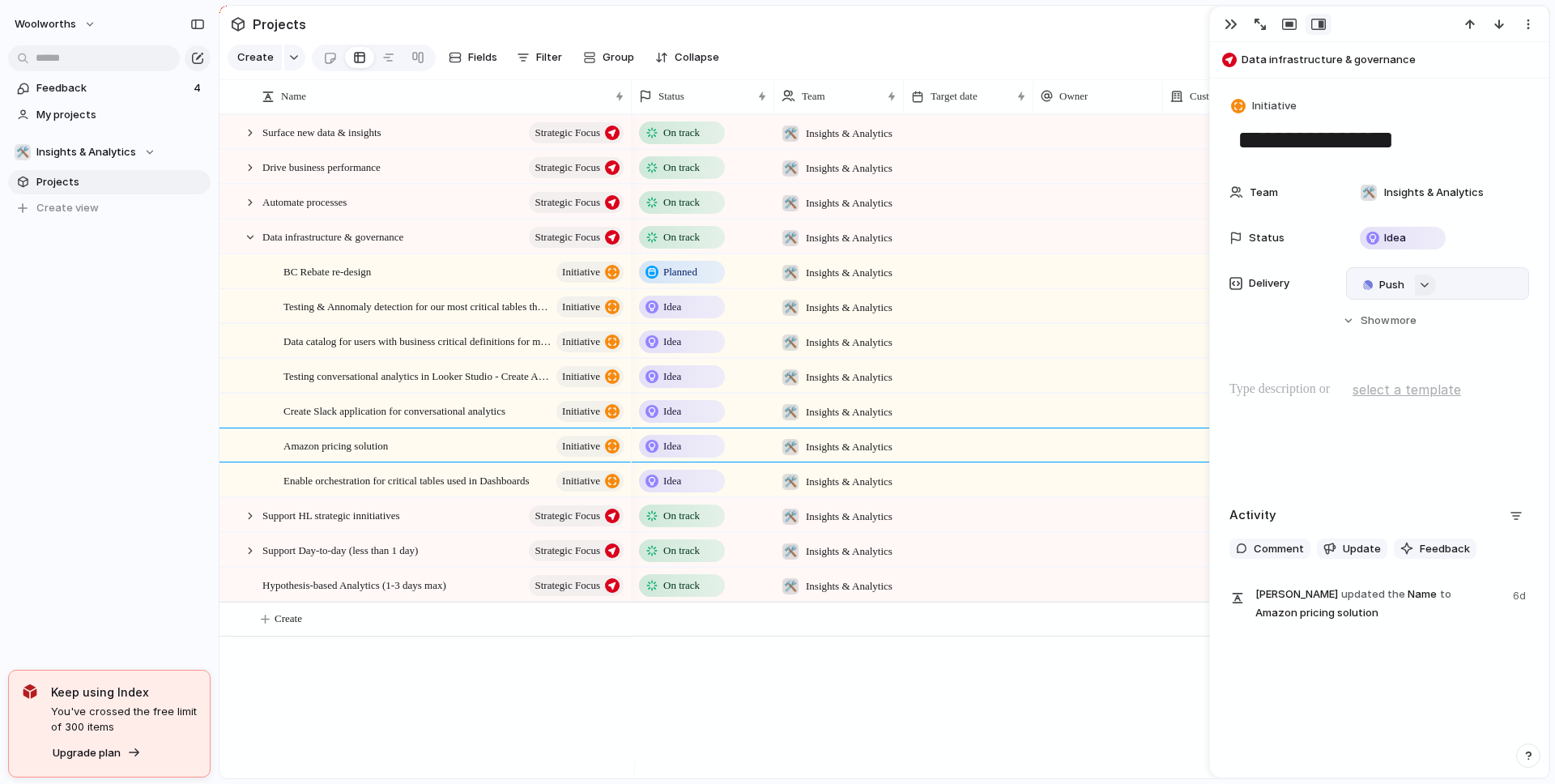
click at [1419, 282] on div "button" at bounding box center [1425, 285] width 11 height 7
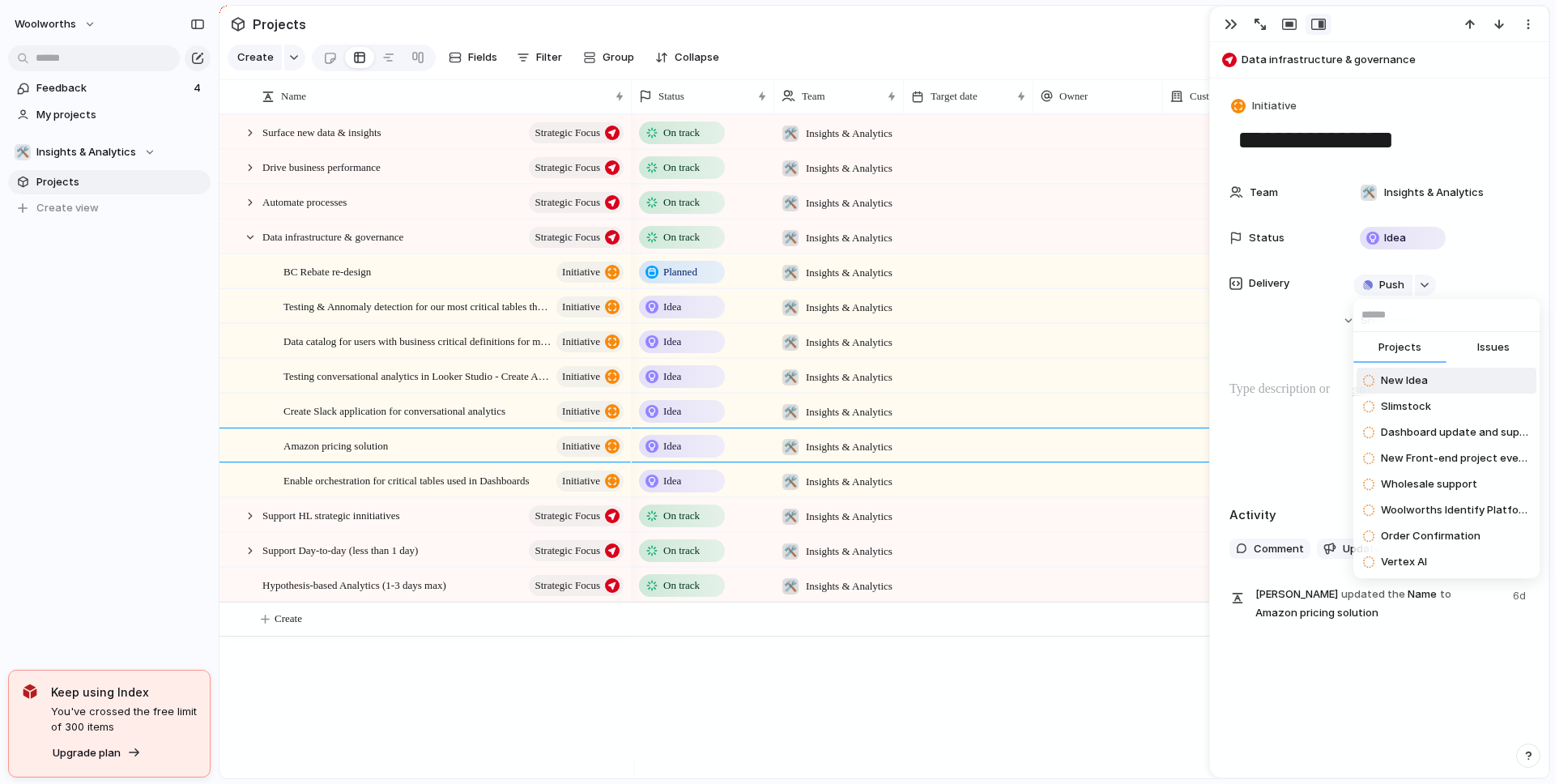
click at [1504, 348] on span "Issues" at bounding box center [1493, 347] width 32 height 16
click at [1411, 349] on span "Projects" at bounding box center [1399, 347] width 43 height 16
